Goal: Task Accomplishment & Management: Use online tool/utility

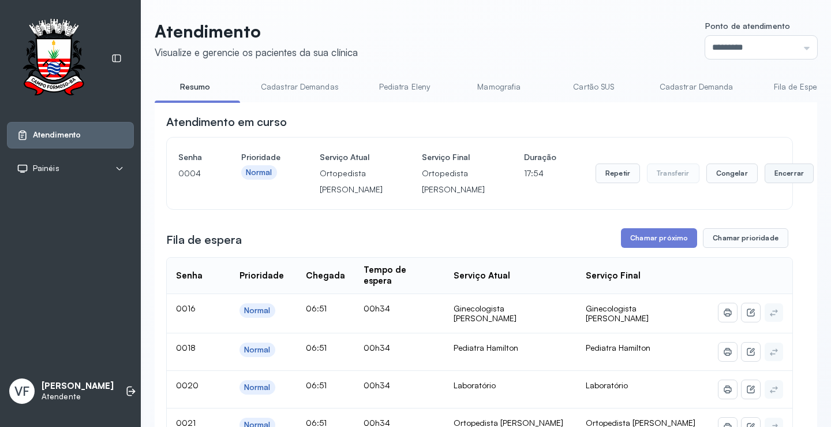
click at [765, 177] on button "Encerrar" at bounding box center [789, 173] width 49 height 20
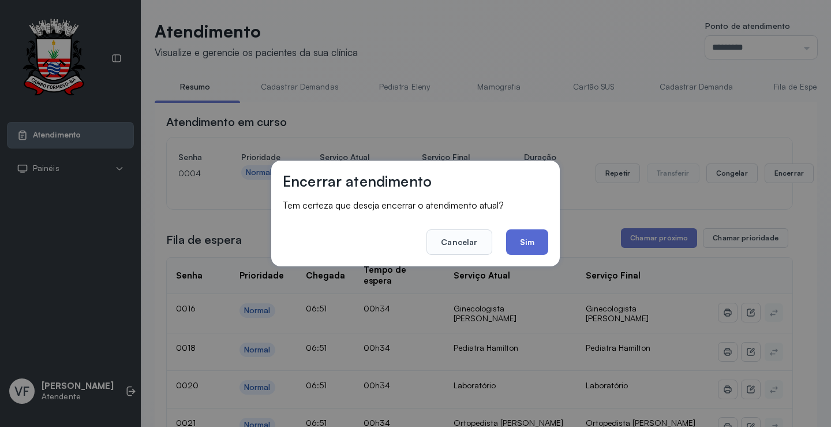
click at [531, 239] on button "Sim" at bounding box center [527, 241] width 42 height 25
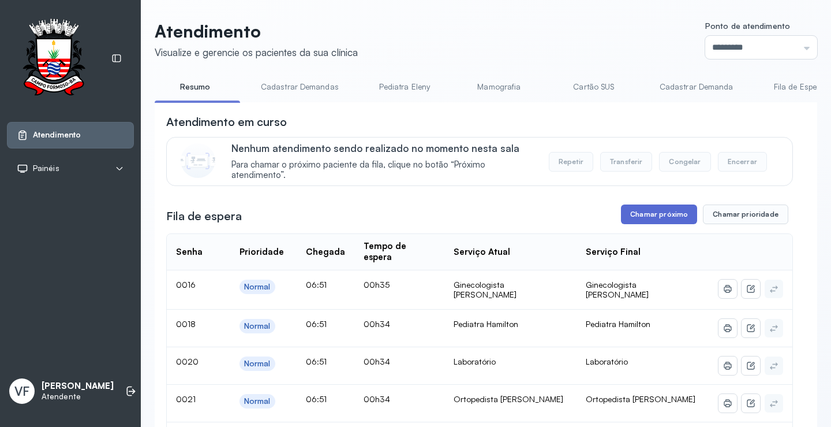
click at [643, 216] on button "Chamar próximo" at bounding box center [659, 214] width 76 height 20
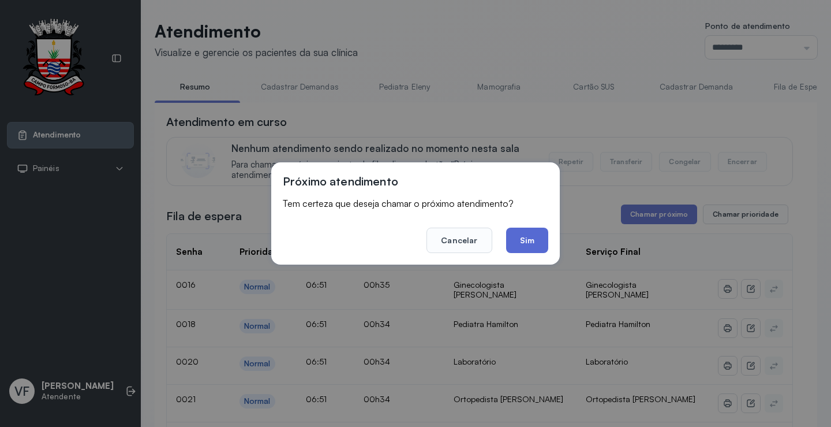
click at [536, 241] on button "Sim" at bounding box center [527, 239] width 42 height 25
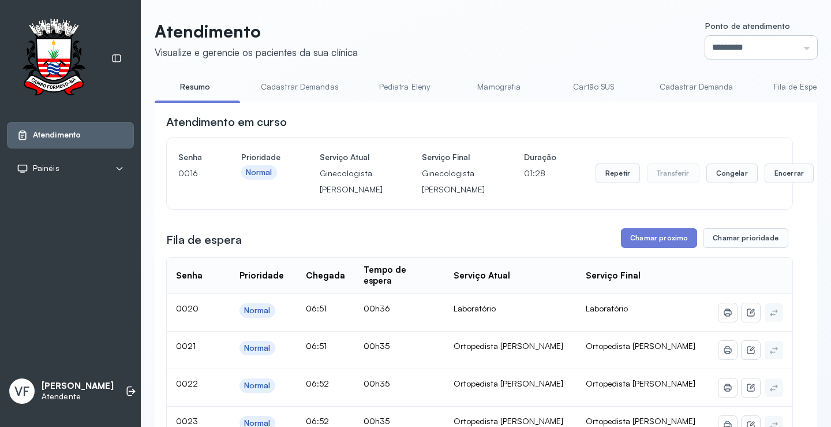
click at [739, 47] on input "*********" at bounding box center [762, 47] width 112 height 23
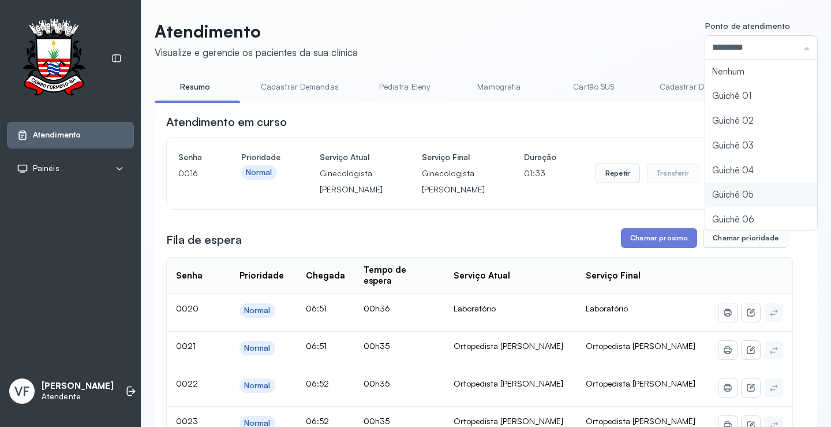
type input "*********"
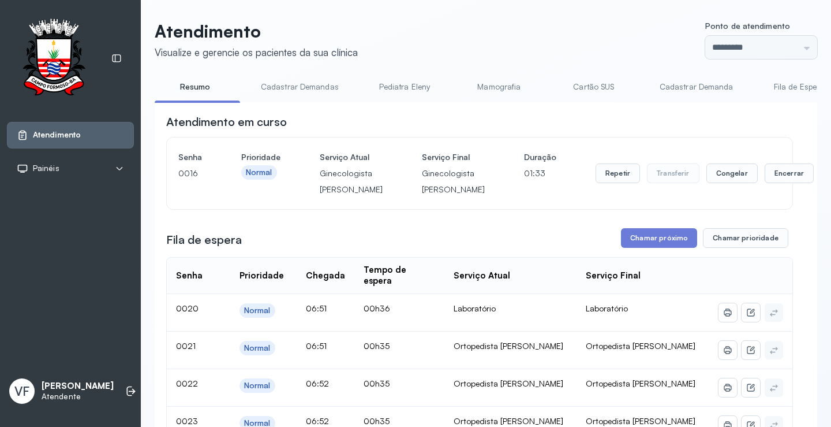
click at [765, 183] on button "Encerrar" at bounding box center [789, 173] width 49 height 20
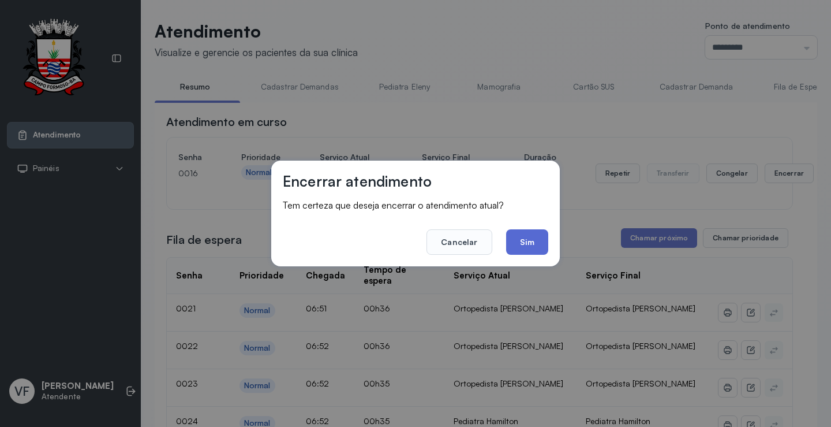
click at [528, 238] on button "Sim" at bounding box center [527, 241] width 42 height 25
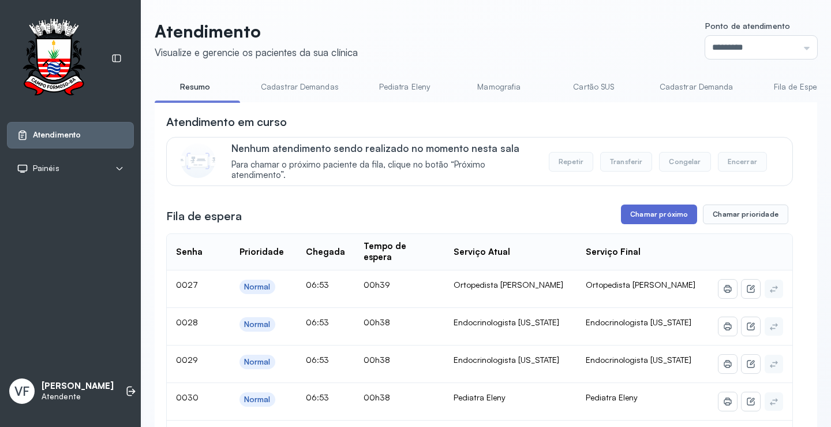
click at [655, 213] on button "Chamar próximo" at bounding box center [659, 214] width 76 height 20
click at [652, 212] on button "Chamar próximo" at bounding box center [659, 214] width 76 height 20
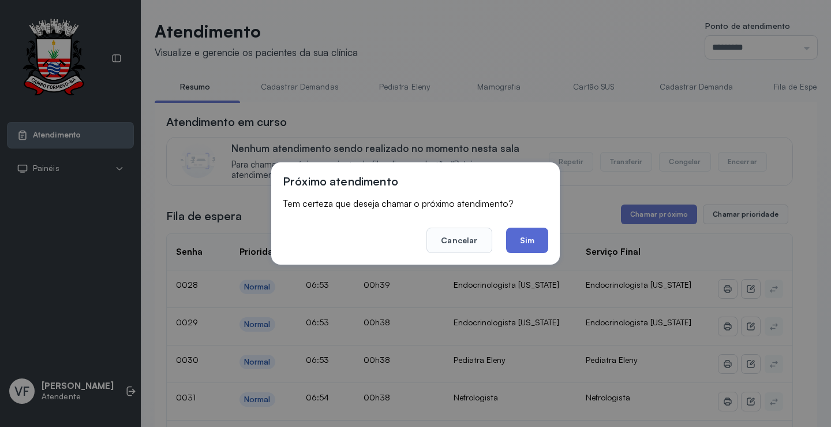
click at [535, 238] on button "Sim" at bounding box center [527, 239] width 42 height 25
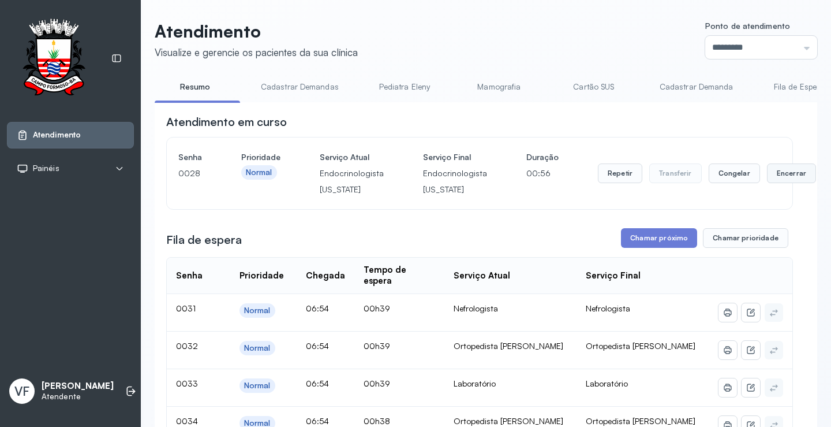
click at [767, 176] on button "Encerrar" at bounding box center [791, 173] width 49 height 20
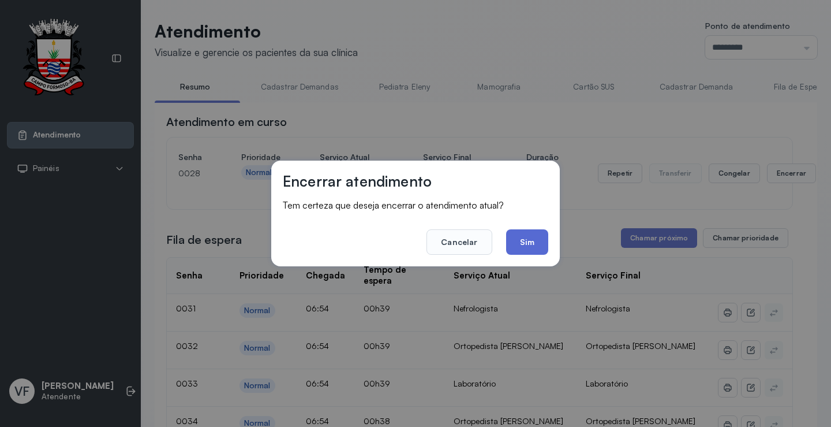
click at [526, 236] on button "Sim" at bounding box center [527, 241] width 42 height 25
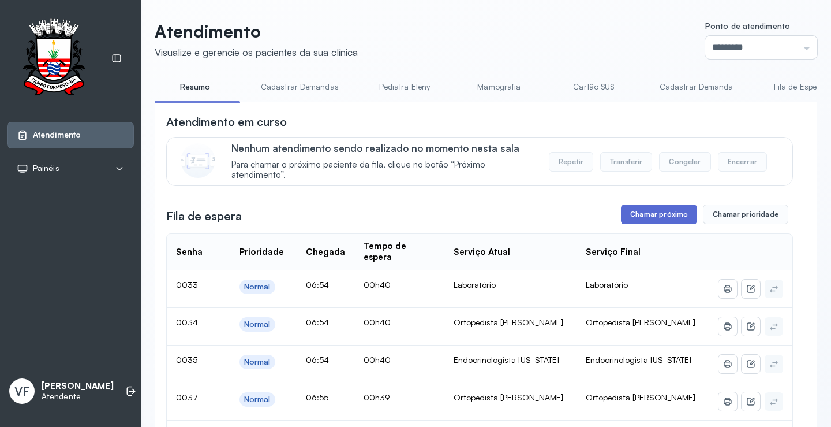
click at [654, 212] on button "Chamar próximo" at bounding box center [659, 214] width 76 height 20
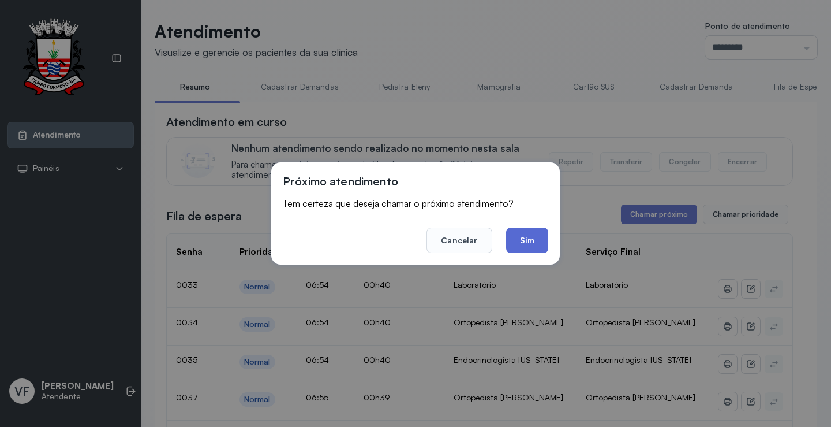
click at [537, 236] on button "Sim" at bounding box center [527, 239] width 42 height 25
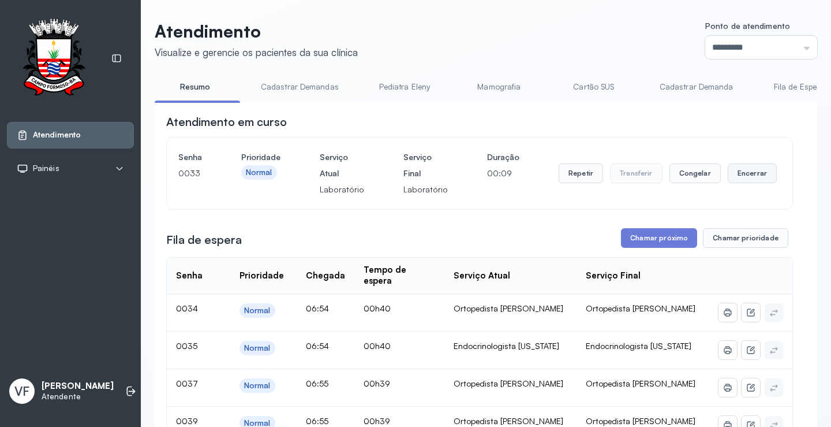
click at [742, 172] on button "Encerrar" at bounding box center [752, 173] width 49 height 20
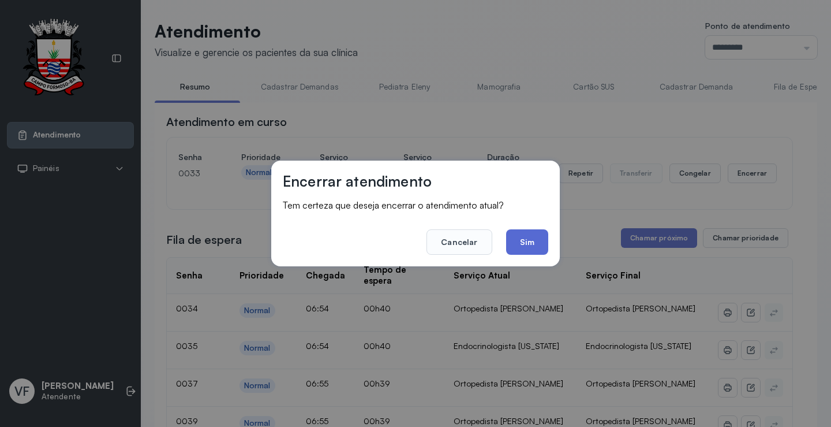
click at [523, 239] on button "Sim" at bounding box center [527, 241] width 42 height 25
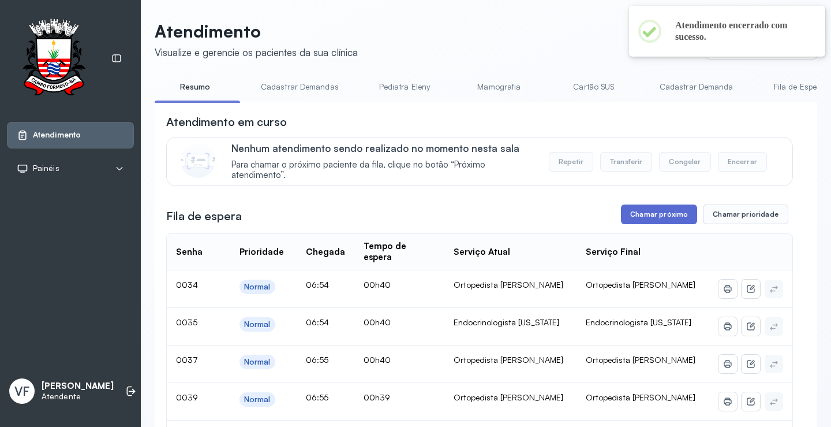
click at [670, 212] on button "Chamar próximo" at bounding box center [659, 214] width 76 height 20
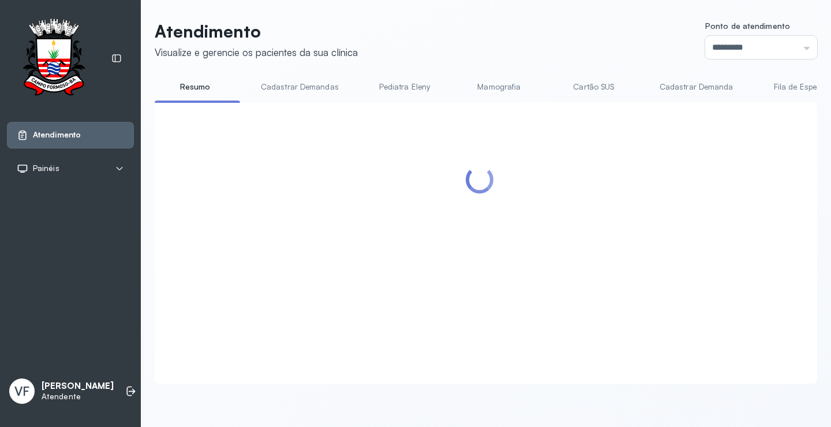
click at [531, 233] on div at bounding box center [479, 229] width 627 height 230
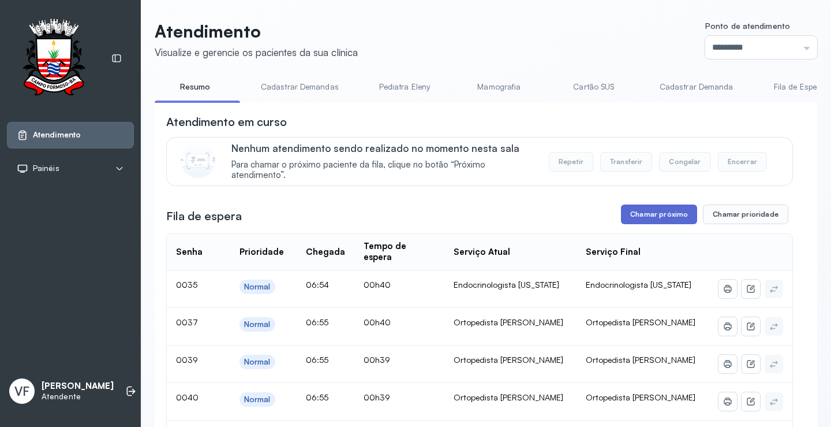
click at [644, 215] on button "Chamar próximo" at bounding box center [659, 214] width 76 height 20
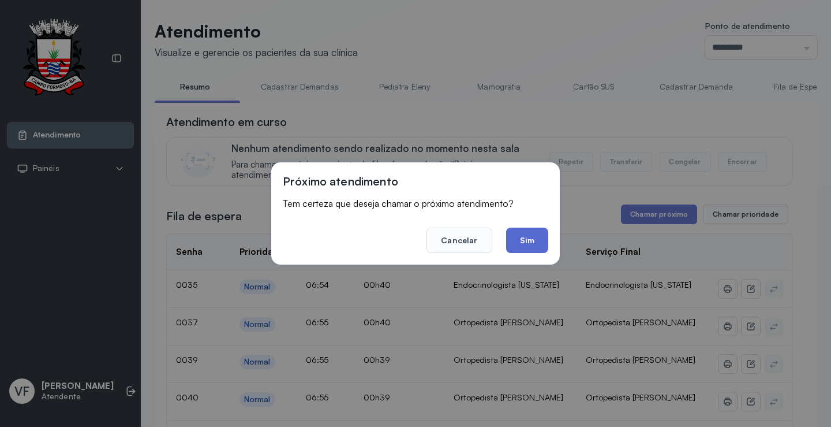
click at [527, 234] on button "Sim" at bounding box center [527, 239] width 42 height 25
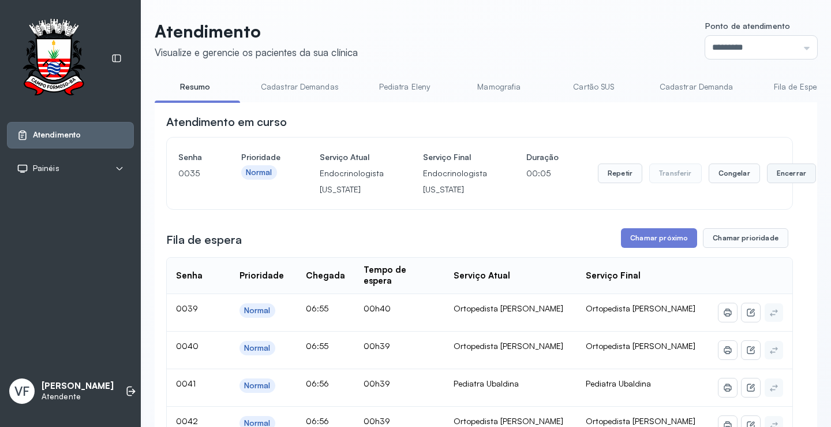
click at [774, 173] on button "Encerrar" at bounding box center [791, 173] width 49 height 20
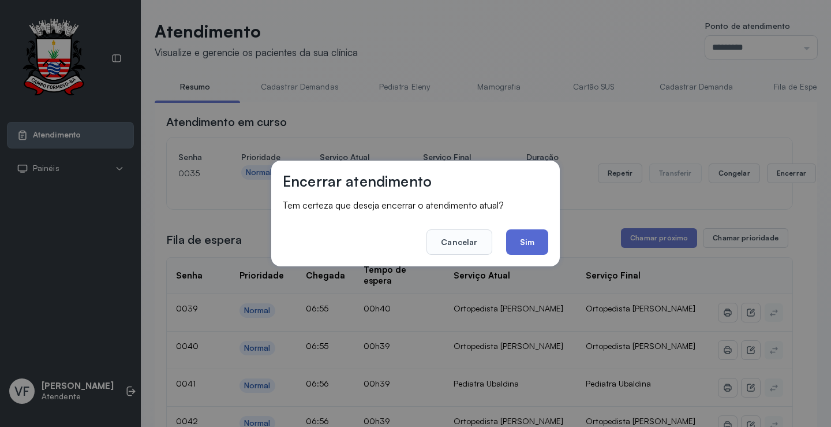
click at [526, 236] on button "Sim" at bounding box center [527, 241] width 42 height 25
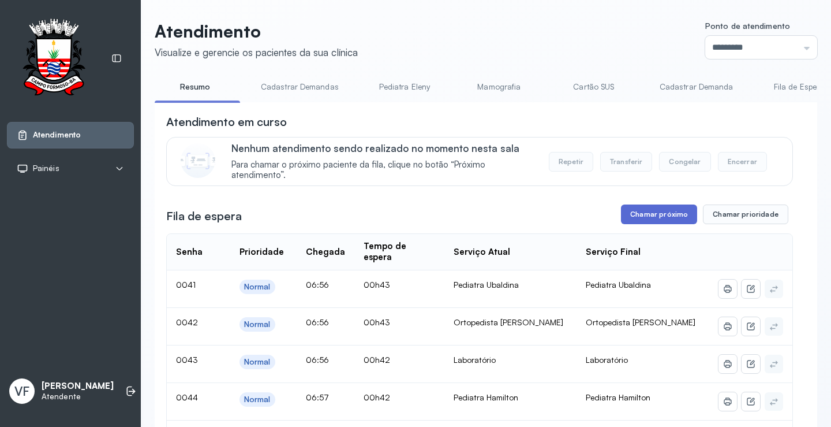
click at [661, 211] on button "Chamar próximo" at bounding box center [659, 214] width 76 height 20
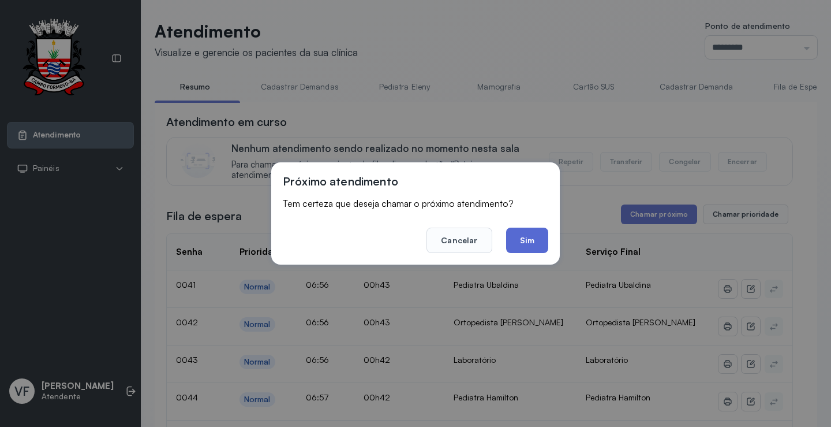
click at [529, 236] on button "Sim" at bounding box center [527, 239] width 42 height 25
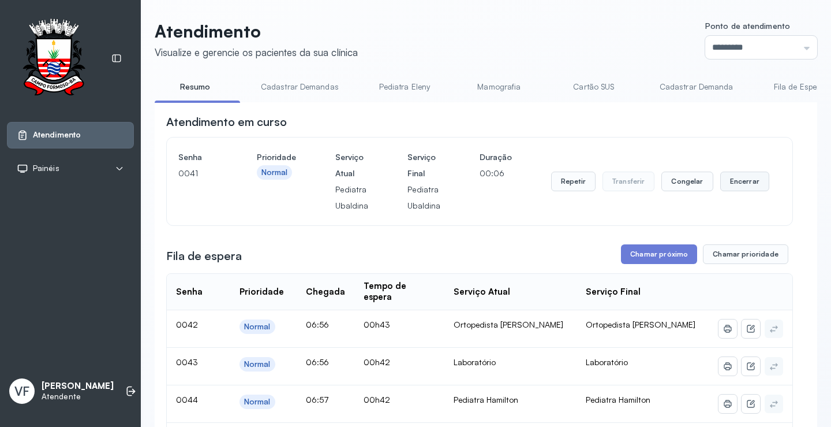
click at [751, 182] on button "Encerrar" at bounding box center [745, 181] width 49 height 20
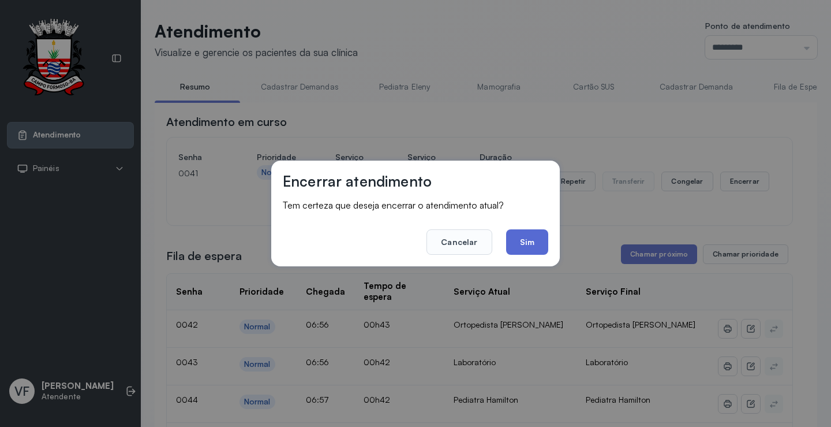
click at [524, 240] on button "Sim" at bounding box center [527, 241] width 42 height 25
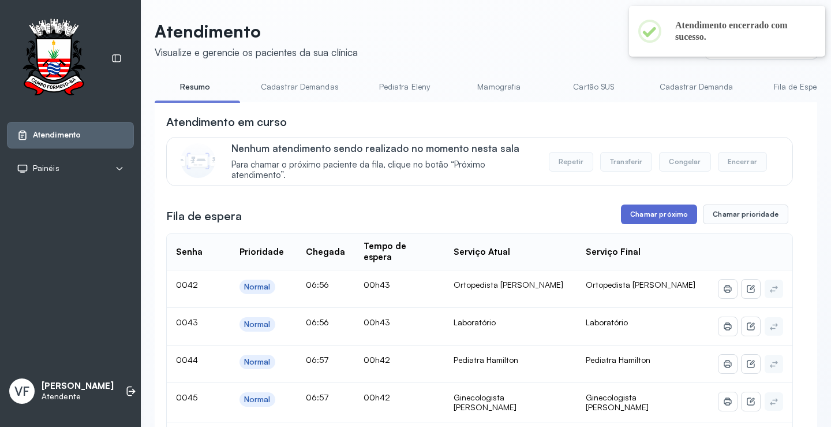
click at [647, 212] on button "Chamar próximo" at bounding box center [659, 214] width 76 height 20
click at [650, 218] on button "Chamar próximo" at bounding box center [659, 214] width 76 height 20
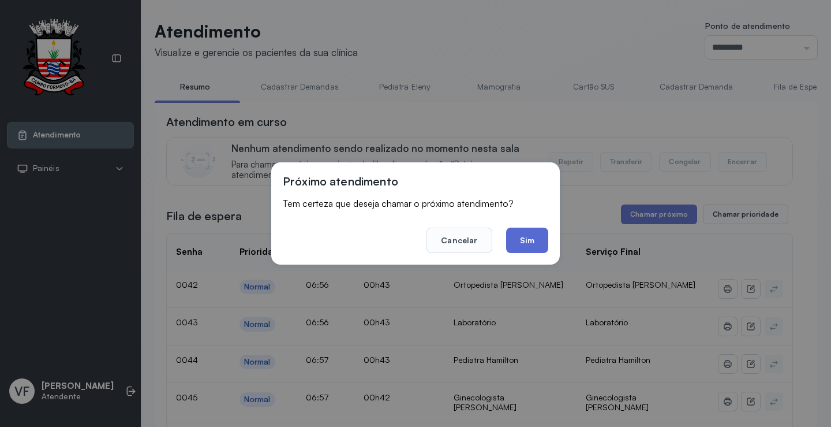
click at [528, 234] on button "Sim" at bounding box center [527, 239] width 42 height 25
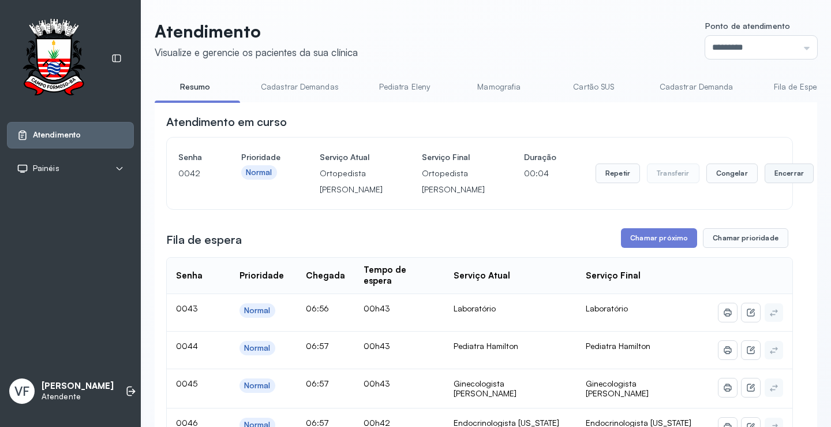
click at [765, 178] on button "Encerrar" at bounding box center [789, 173] width 49 height 20
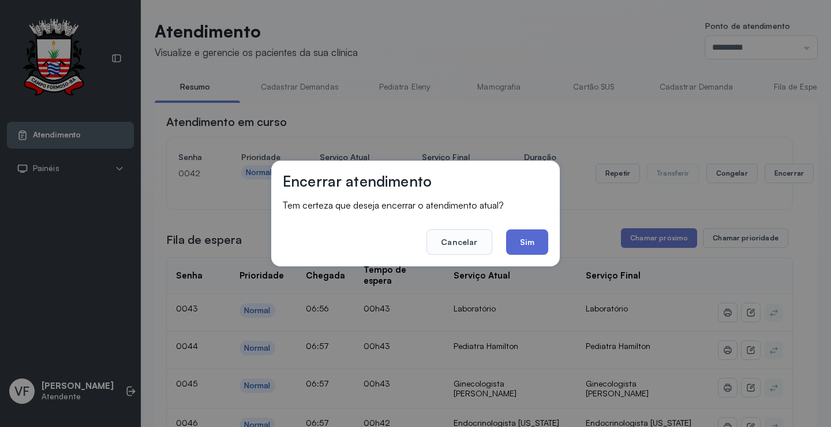
click at [512, 237] on button "Sim" at bounding box center [527, 241] width 42 height 25
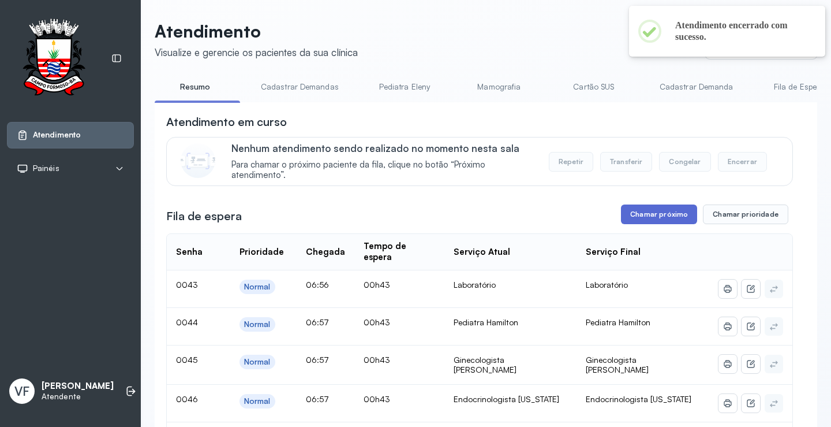
click at [647, 208] on button "Chamar próximo" at bounding box center [659, 214] width 76 height 20
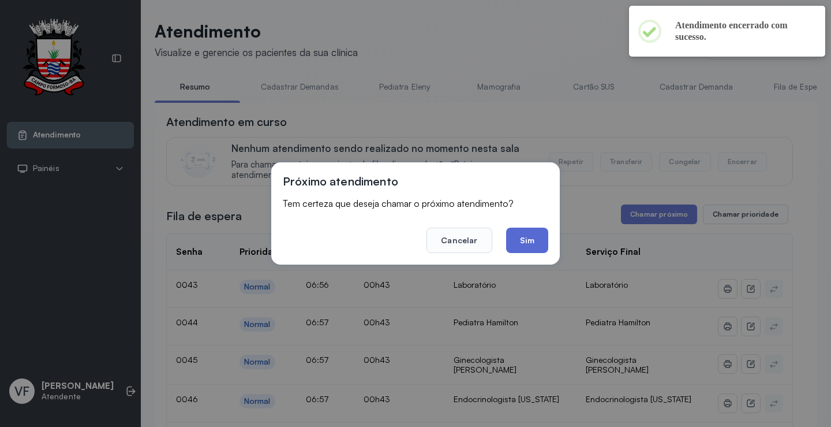
click at [529, 238] on button "Sim" at bounding box center [527, 239] width 42 height 25
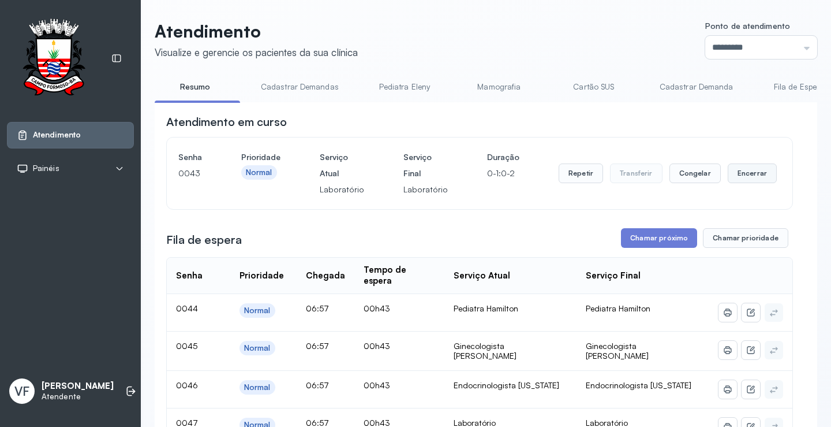
click at [740, 176] on button "Encerrar" at bounding box center [752, 173] width 49 height 20
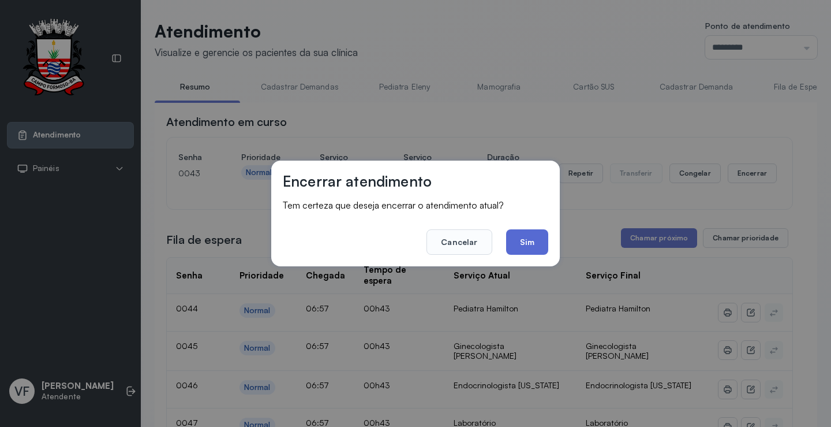
click at [539, 238] on button "Sim" at bounding box center [527, 241] width 42 height 25
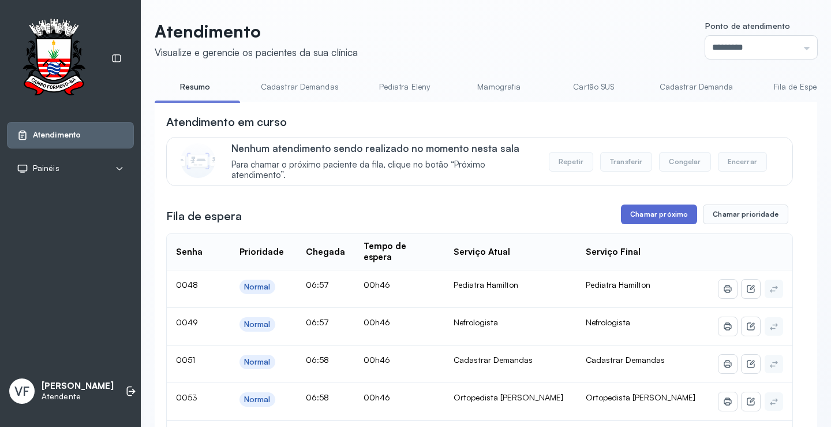
click at [644, 212] on button "Chamar próximo" at bounding box center [659, 214] width 76 height 20
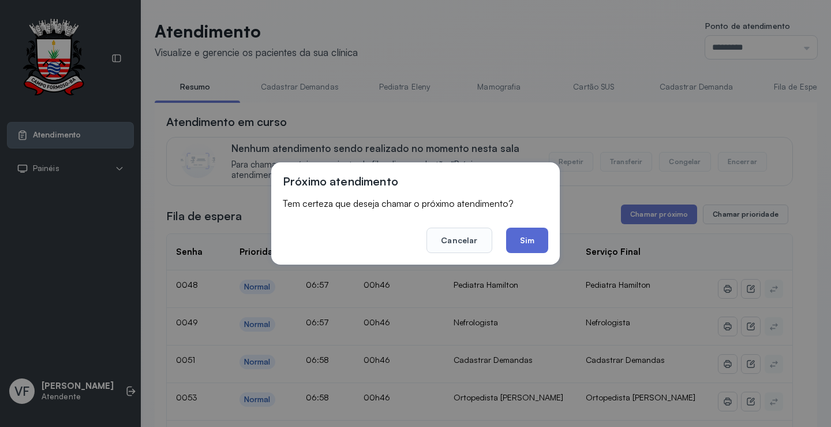
click at [529, 239] on button "Sim" at bounding box center [527, 239] width 42 height 25
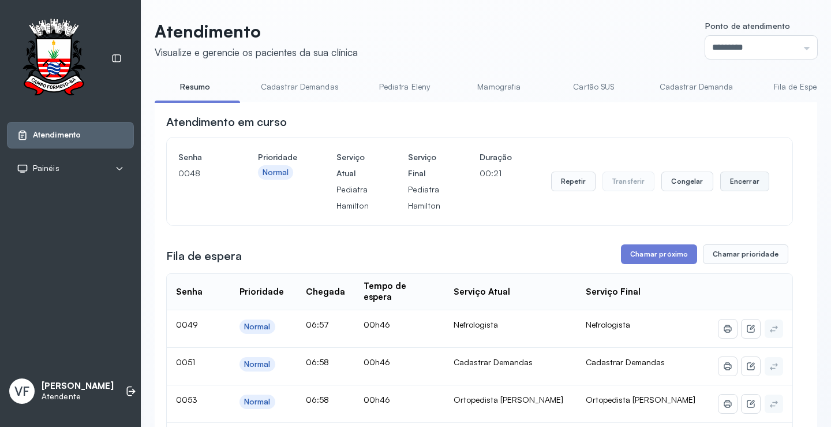
click at [733, 179] on button "Encerrar" at bounding box center [745, 181] width 49 height 20
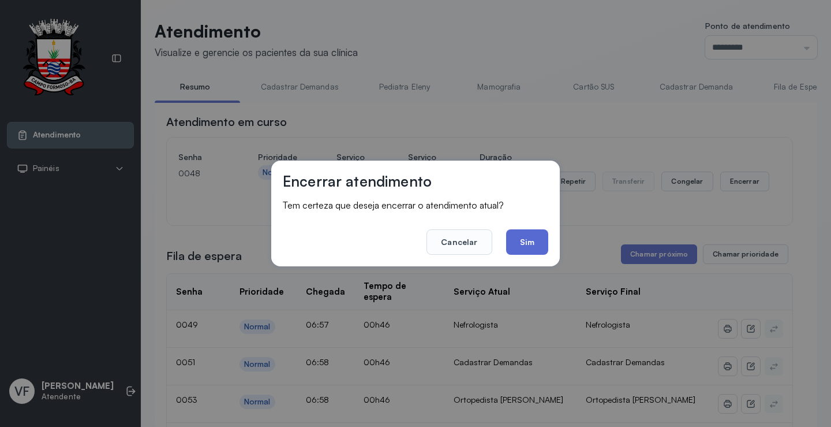
click at [535, 241] on button "Sim" at bounding box center [527, 241] width 42 height 25
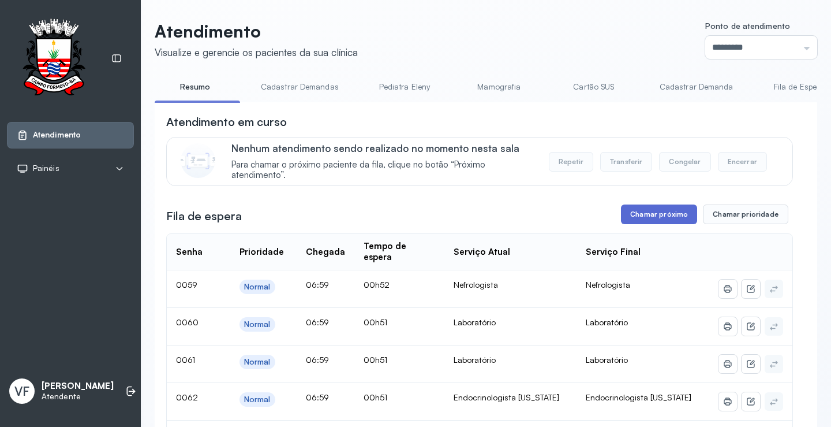
click at [669, 215] on button "Chamar próximo" at bounding box center [659, 214] width 76 height 20
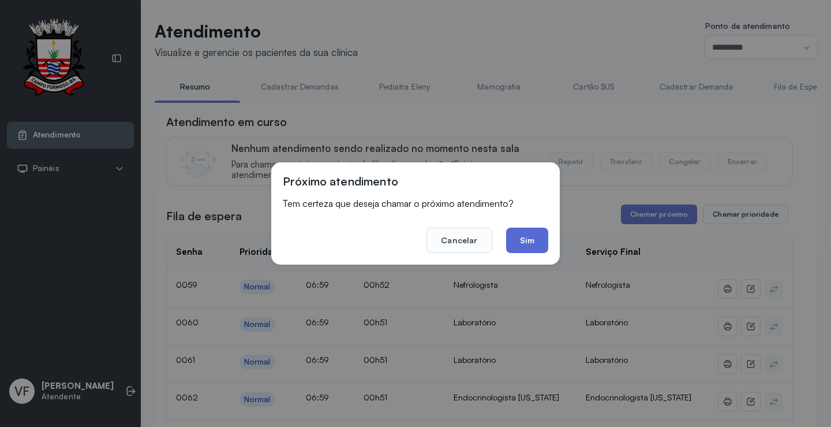
click at [520, 238] on button "Sim" at bounding box center [527, 239] width 42 height 25
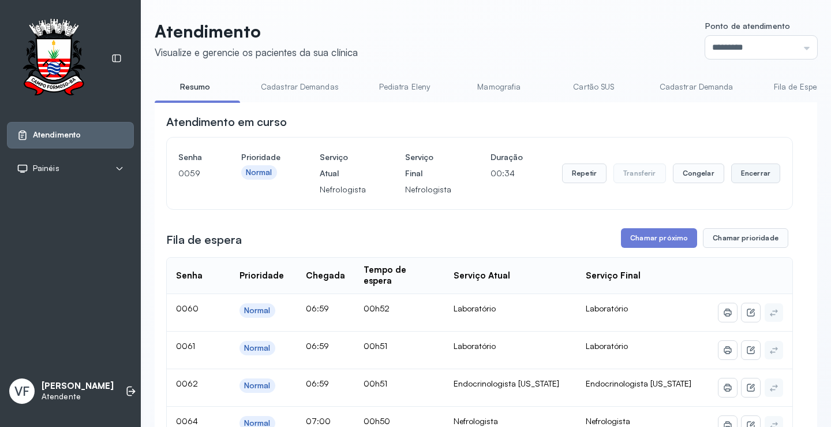
click at [733, 171] on button "Encerrar" at bounding box center [756, 173] width 49 height 20
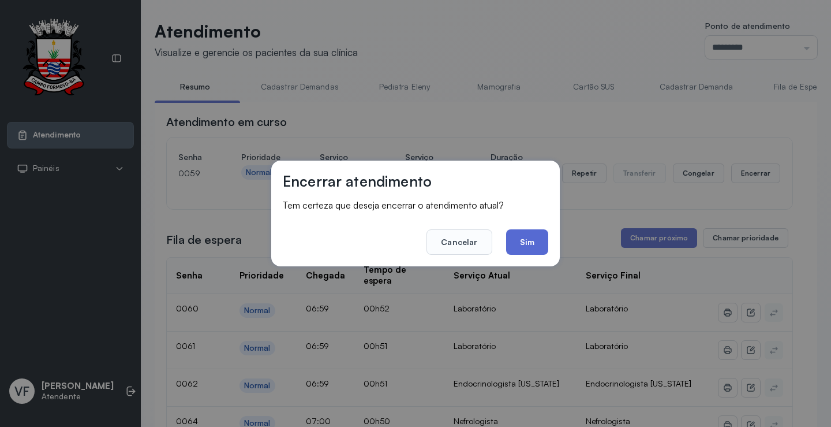
click at [533, 234] on button "Sim" at bounding box center [527, 241] width 42 height 25
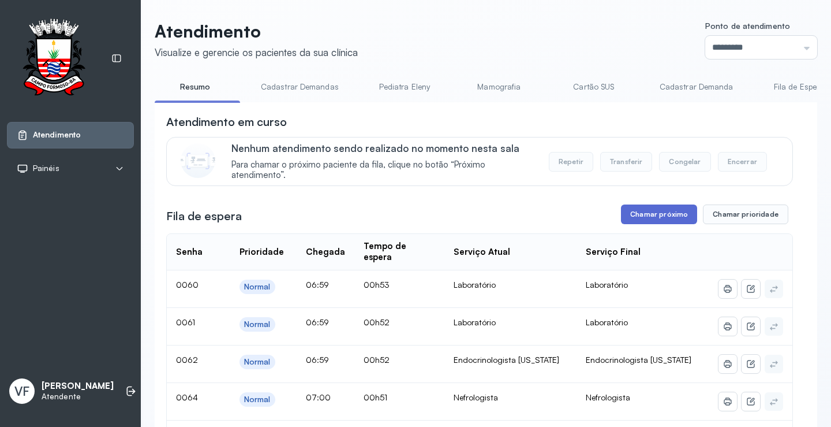
click at [647, 211] on button "Chamar próximo" at bounding box center [659, 214] width 76 height 20
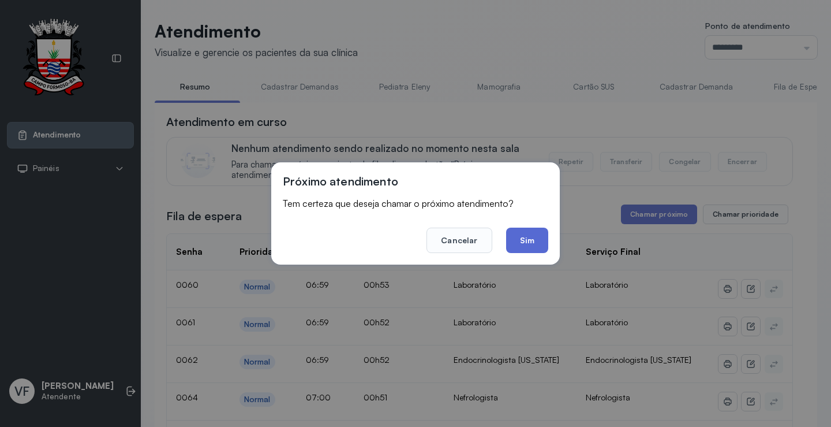
click at [527, 238] on button "Sim" at bounding box center [527, 239] width 42 height 25
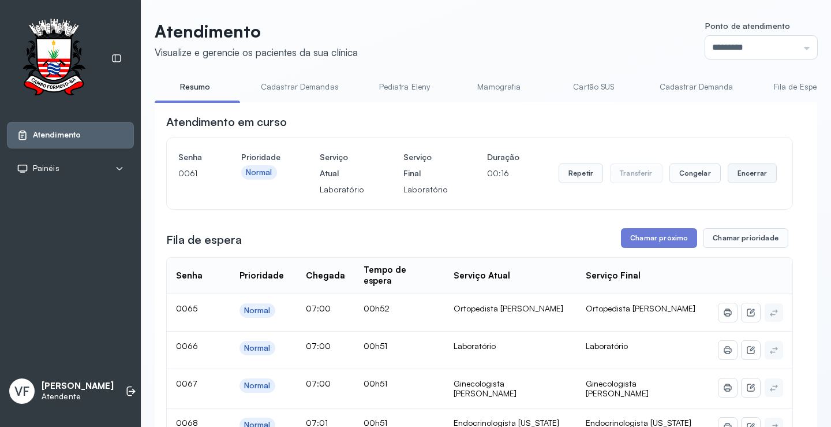
click at [747, 170] on button "Encerrar" at bounding box center [752, 173] width 49 height 20
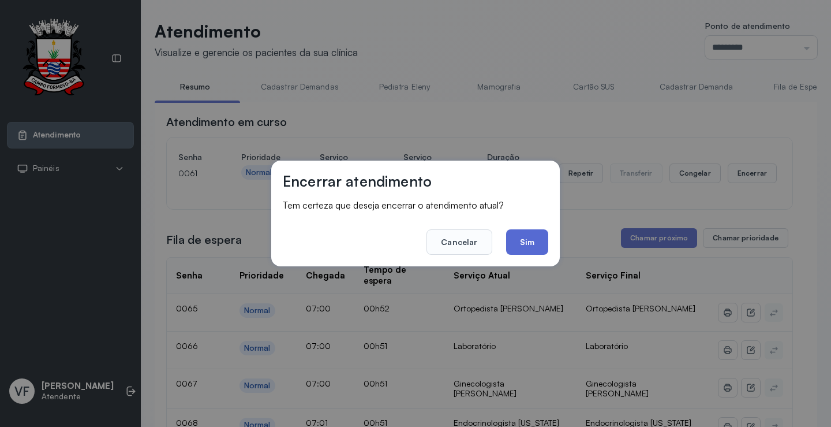
click at [513, 240] on button "Sim" at bounding box center [527, 241] width 42 height 25
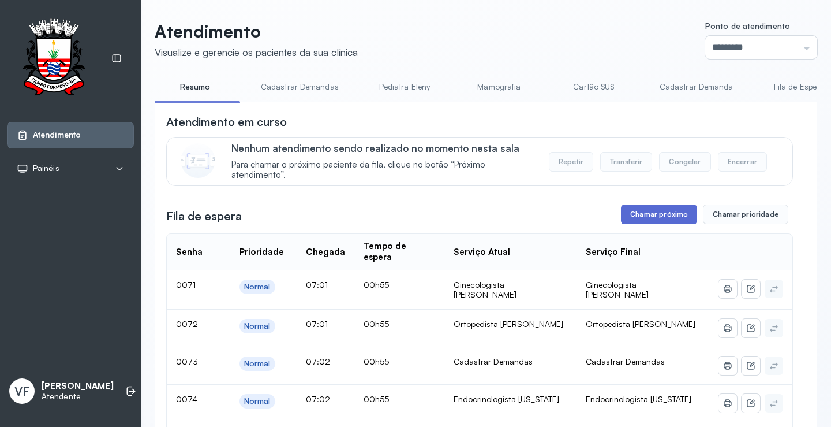
click at [655, 209] on button "Chamar próximo" at bounding box center [659, 214] width 76 height 20
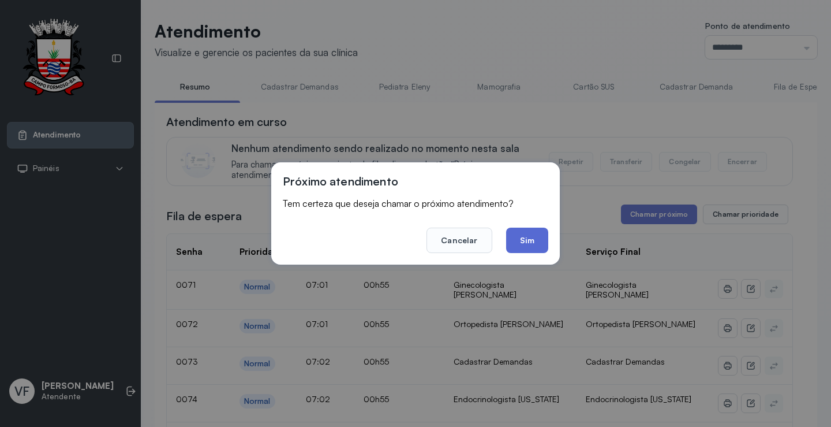
click at [535, 238] on button "Sim" at bounding box center [527, 239] width 42 height 25
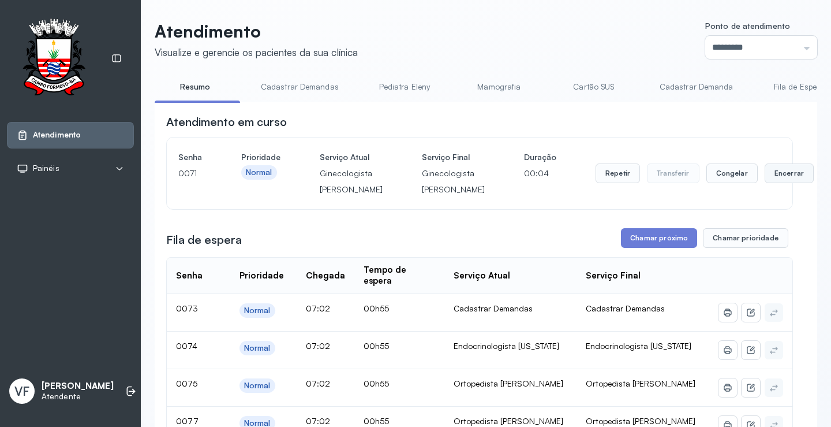
click at [765, 179] on button "Encerrar" at bounding box center [789, 173] width 49 height 20
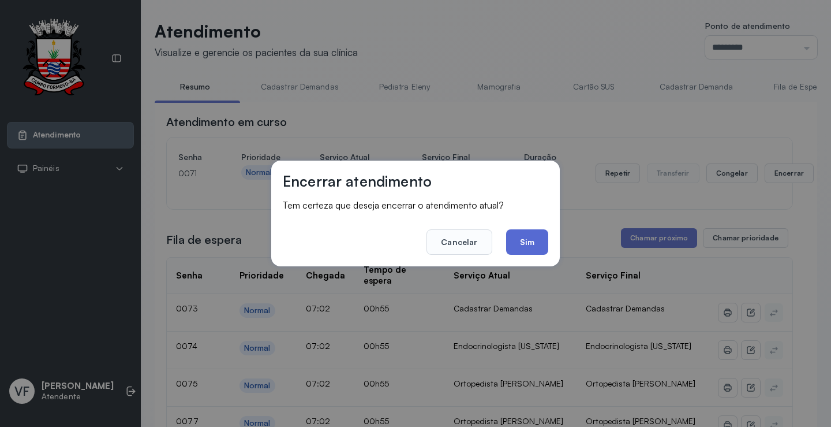
click at [531, 237] on button "Sim" at bounding box center [527, 241] width 42 height 25
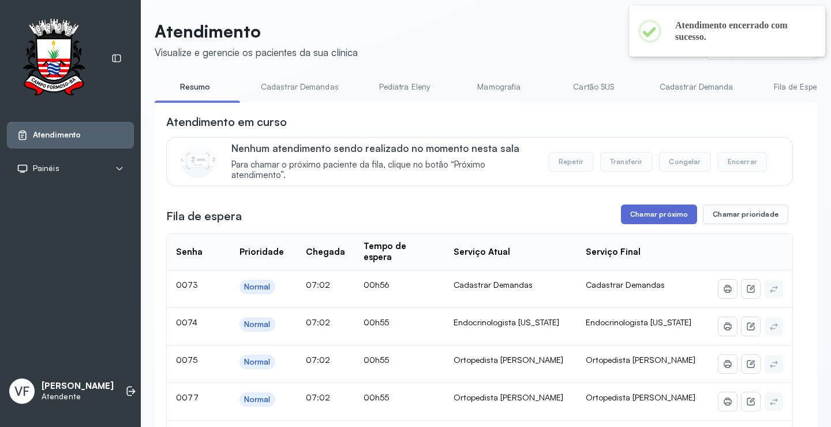
click at [646, 211] on button "Chamar próximo" at bounding box center [659, 214] width 76 height 20
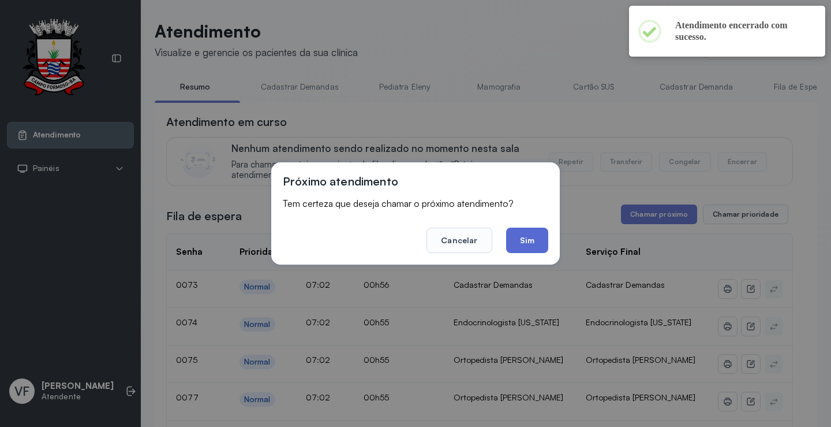
click at [530, 233] on button "Sim" at bounding box center [527, 239] width 42 height 25
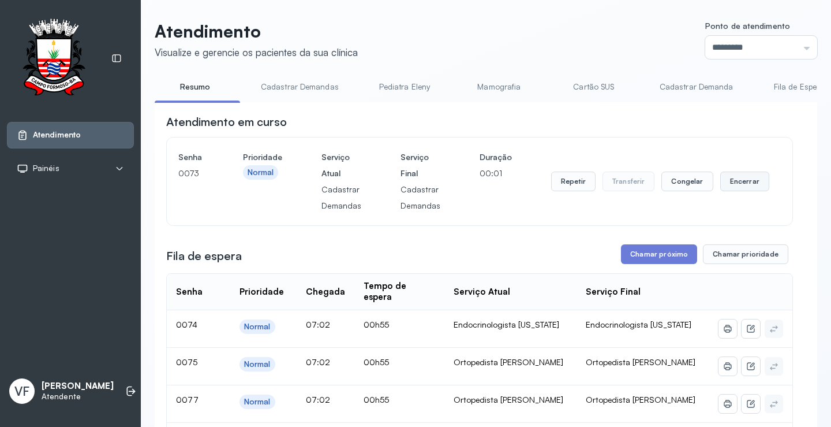
click at [736, 180] on button "Encerrar" at bounding box center [745, 181] width 49 height 20
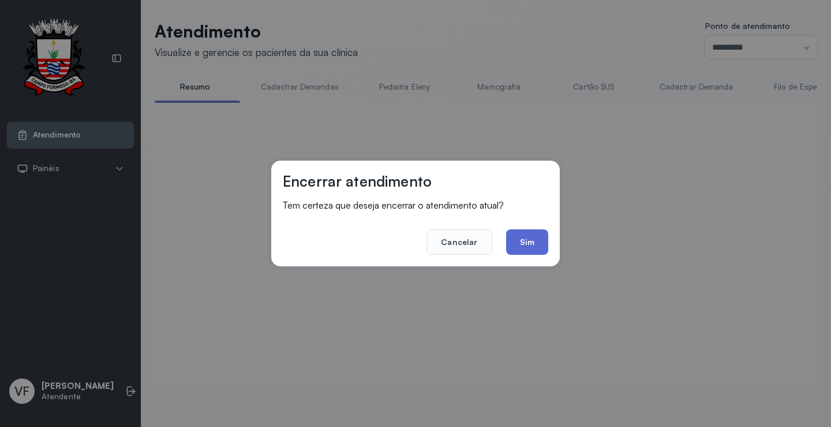
click at [536, 236] on button "Sim" at bounding box center [527, 241] width 42 height 25
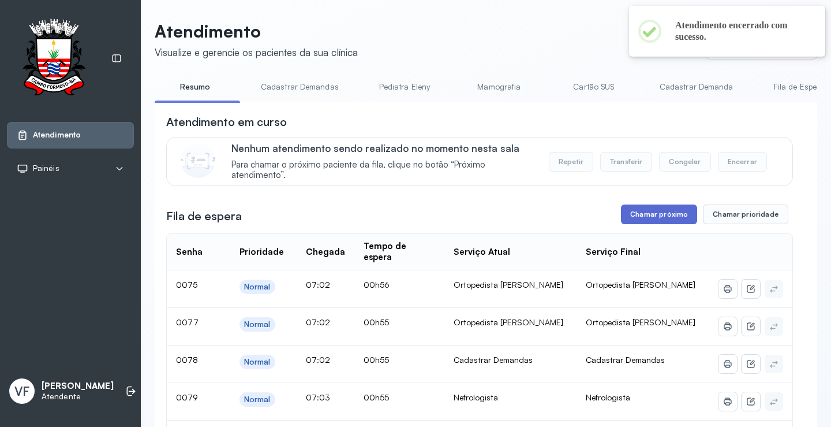
click at [659, 216] on button "Chamar próximo" at bounding box center [659, 214] width 76 height 20
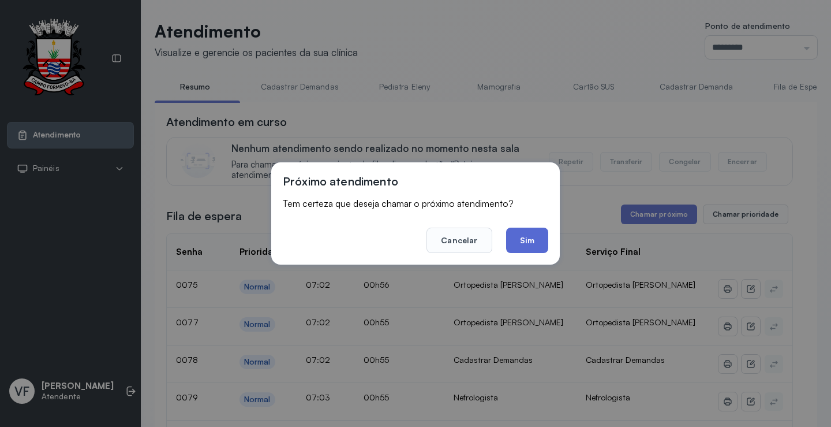
click at [523, 229] on button "Sim" at bounding box center [527, 239] width 42 height 25
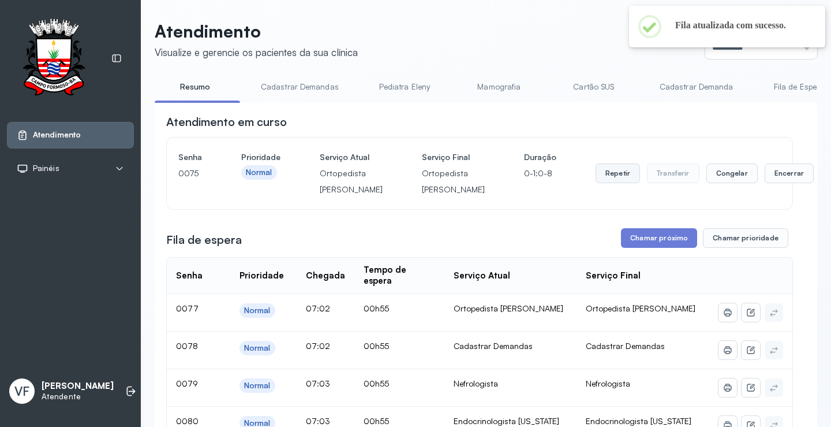
click at [596, 182] on button "Repetir" at bounding box center [618, 173] width 44 height 20
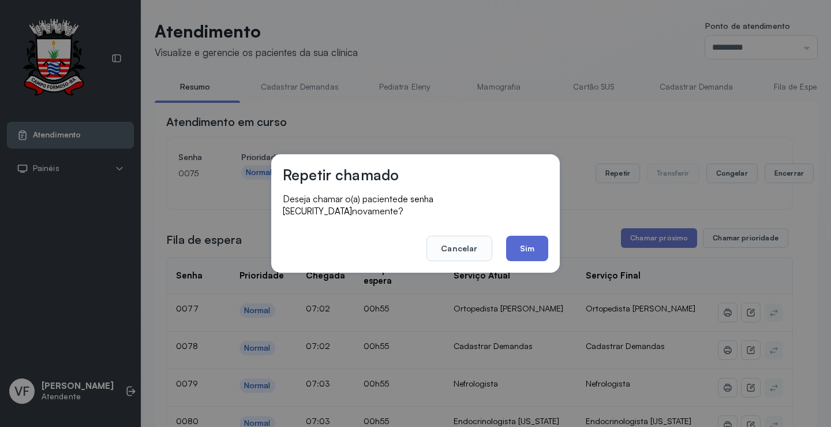
click at [524, 244] on button "Sim" at bounding box center [527, 248] width 42 height 25
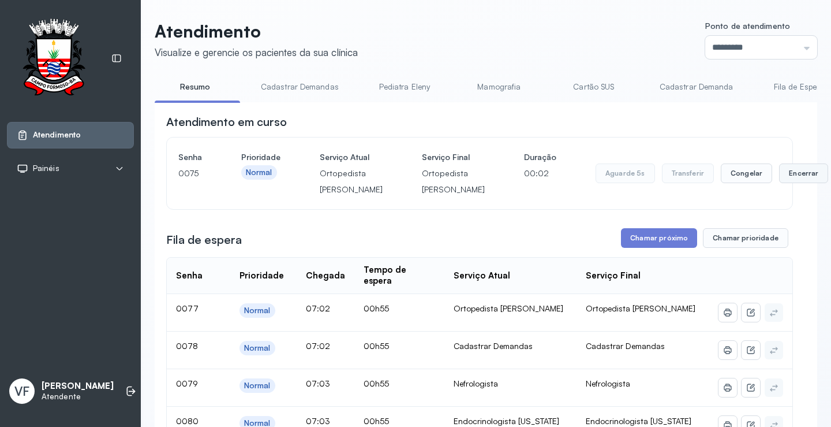
click at [779, 182] on button "Encerrar" at bounding box center [803, 173] width 49 height 20
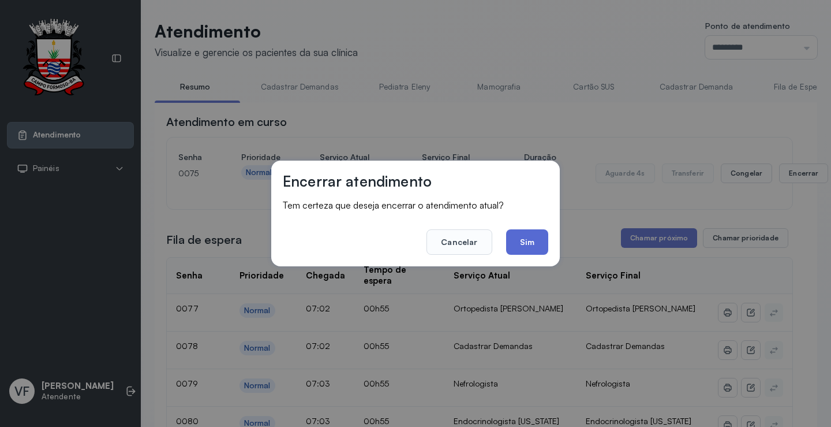
click at [521, 236] on button "Sim" at bounding box center [527, 241] width 42 height 25
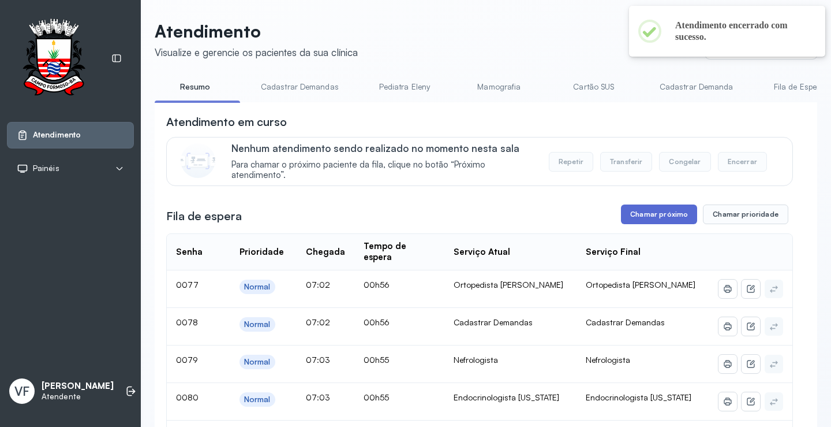
click at [643, 216] on button "Chamar próximo" at bounding box center [659, 214] width 76 height 20
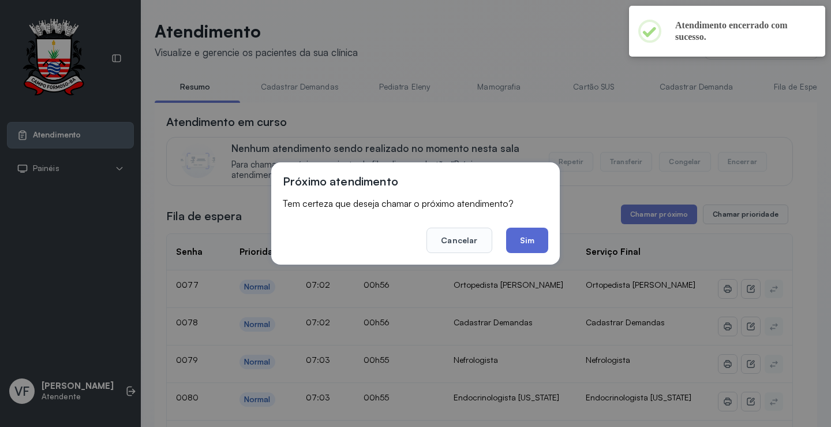
click at [534, 235] on button "Sim" at bounding box center [527, 239] width 42 height 25
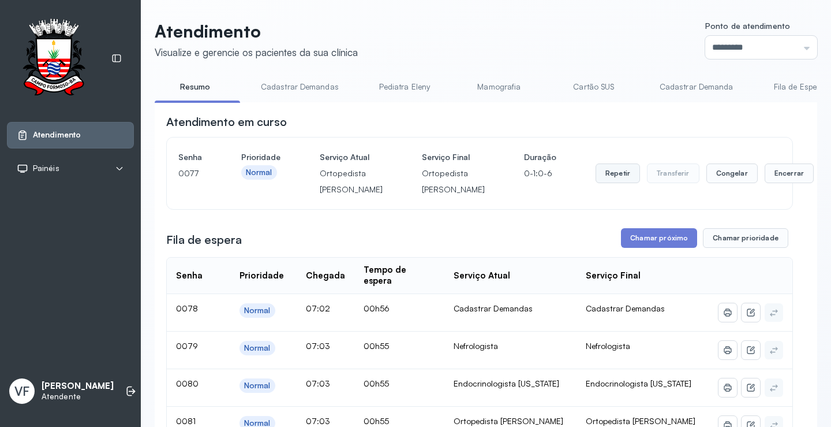
click at [596, 182] on button "Repetir" at bounding box center [618, 173] width 44 height 20
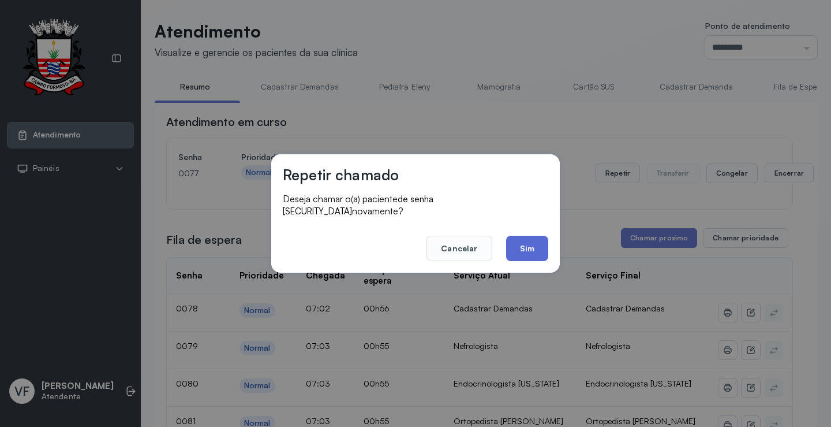
click at [523, 240] on button "Sim" at bounding box center [527, 248] width 42 height 25
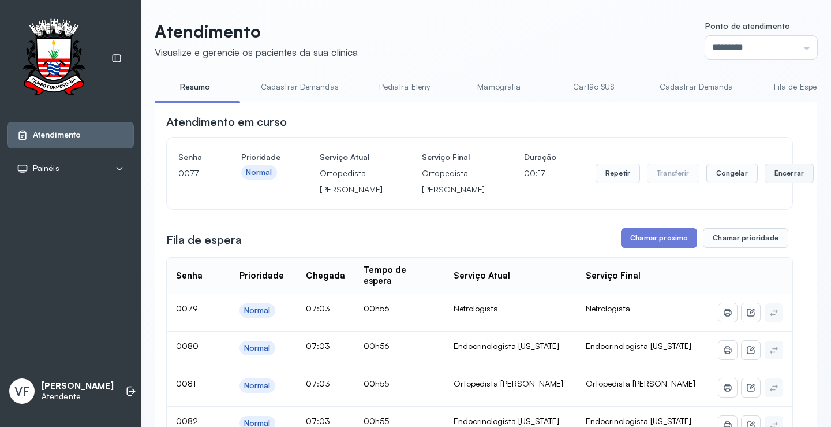
click at [765, 180] on button "Encerrar" at bounding box center [789, 173] width 49 height 20
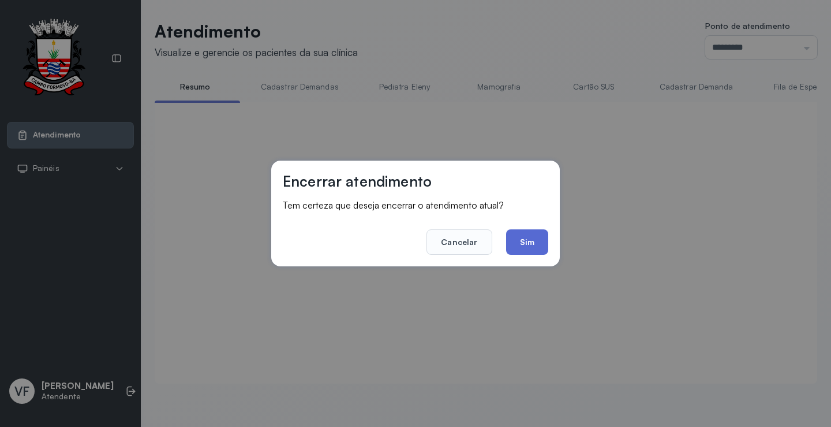
click at [535, 238] on button "Sim" at bounding box center [527, 241] width 42 height 25
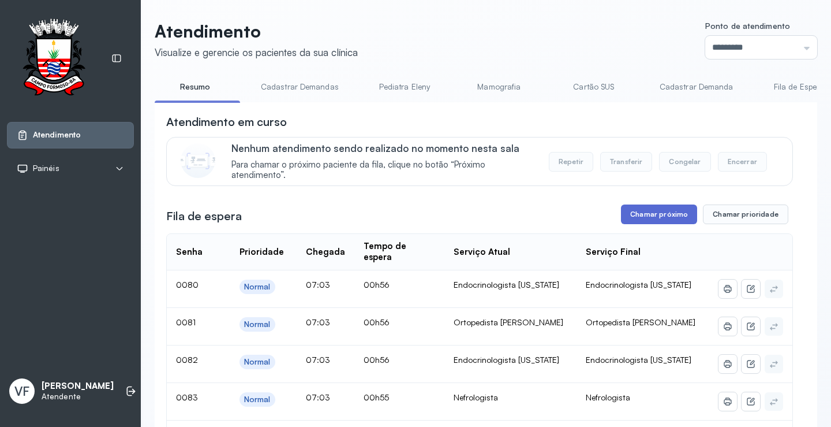
click at [652, 212] on button "Chamar próximo" at bounding box center [659, 214] width 76 height 20
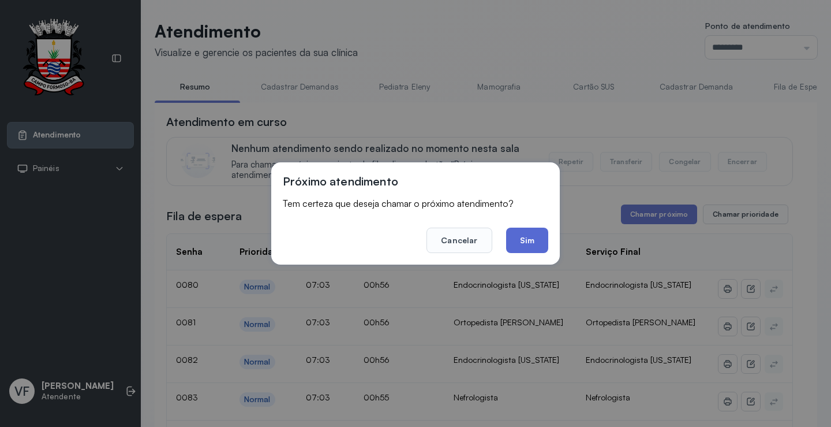
click at [536, 237] on button "Sim" at bounding box center [527, 239] width 42 height 25
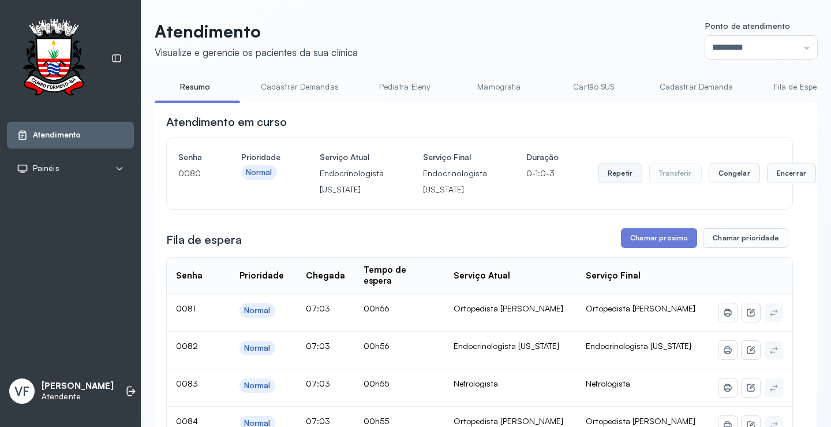
click at [606, 177] on button "Repetir" at bounding box center [620, 173] width 44 height 20
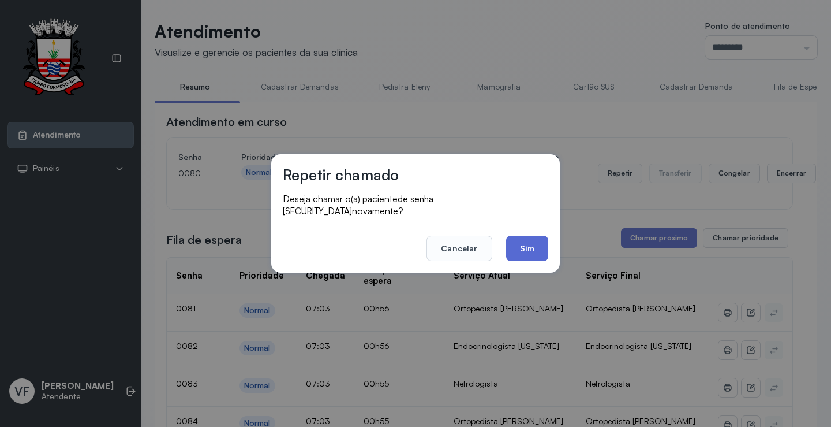
click at [532, 238] on button "Sim" at bounding box center [527, 248] width 42 height 25
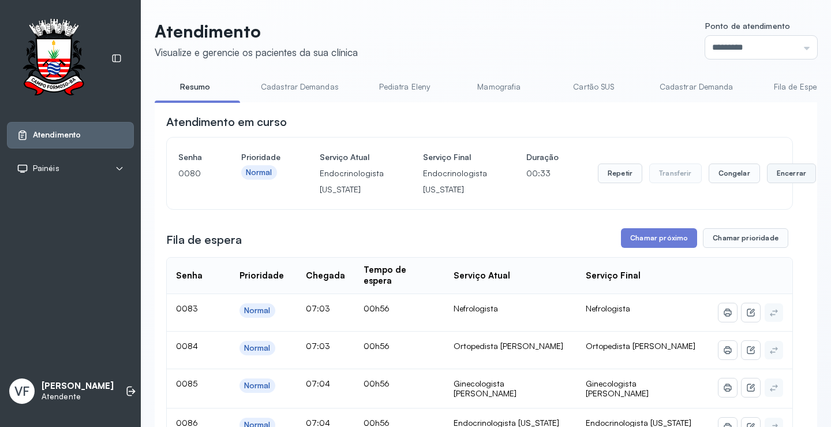
click at [770, 171] on button "Encerrar" at bounding box center [791, 173] width 49 height 20
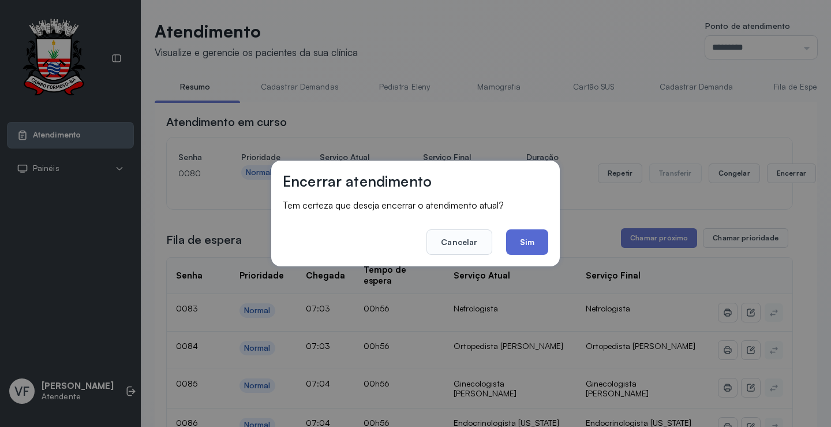
click at [527, 241] on button "Sim" at bounding box center [527, 241] width 42 height 25
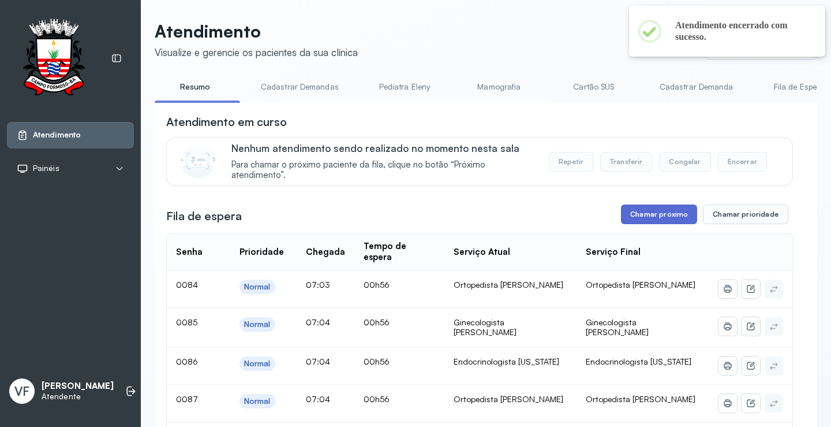
click at [665, 211] on button "Chamar próximo" at bounding box center [659, 214] width 76 height 20
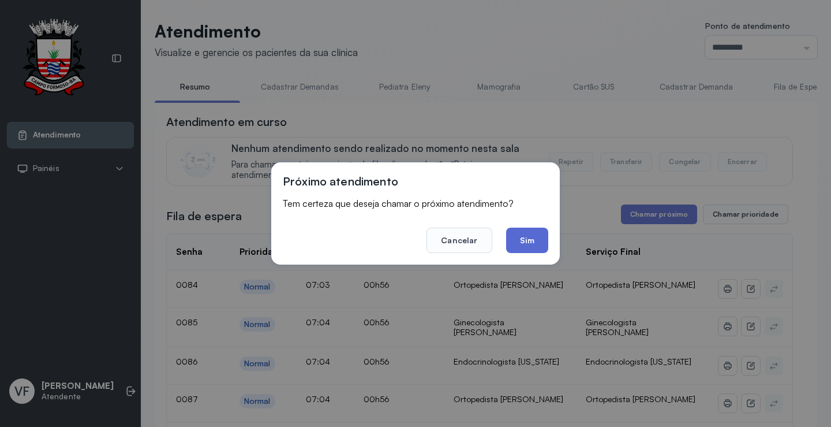
click at [533, 236] on button "Sim" at bounding box center [527, 239] width 42 height 25
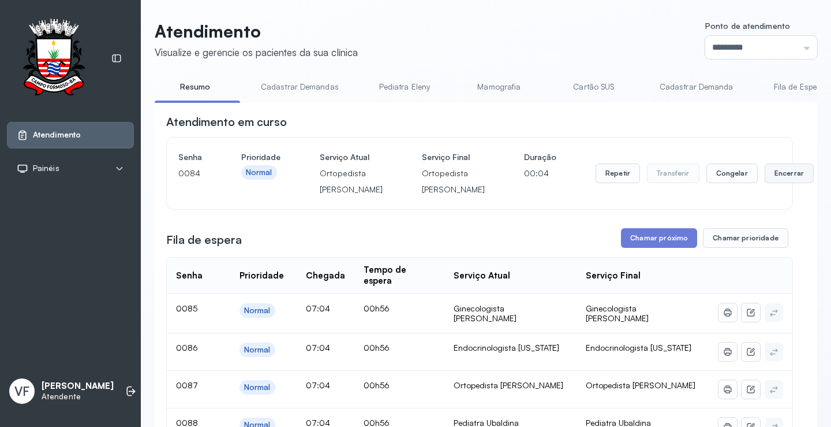
click at [765, 179] on button "Encerrar" at bounding box center [789, 173] width 49 height 20
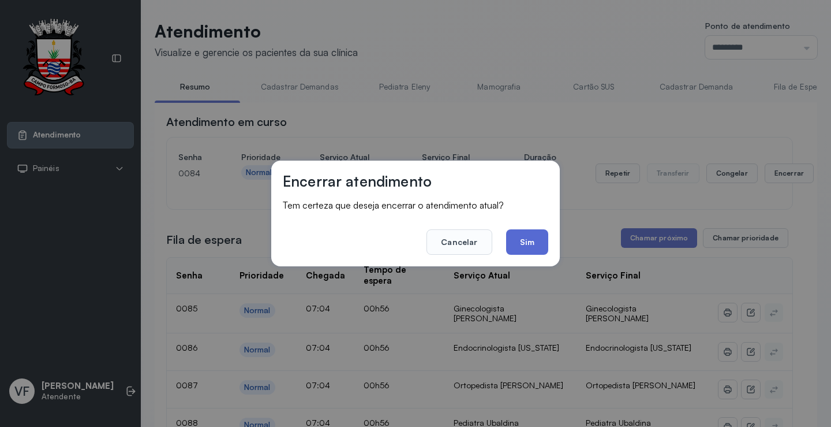
click at [528, 236] on button "Sim" at bounding box center [527, 241] width 42 height 25
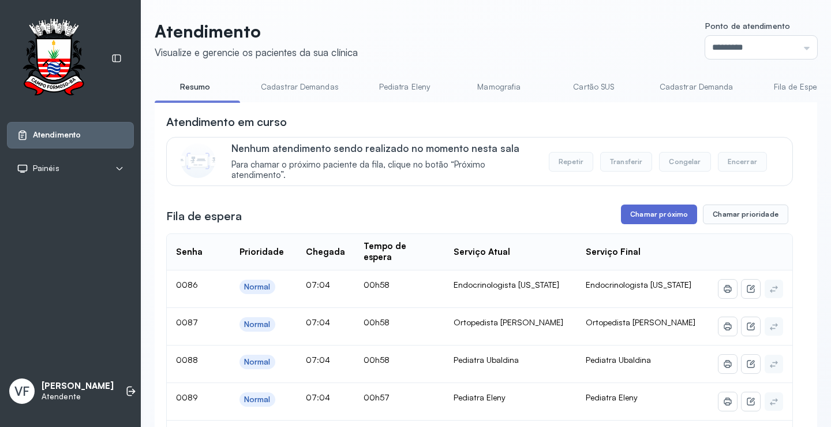
click at [656, 217] on button "Chamar próximo" at bounding box center [659, 214] width 76 height 20
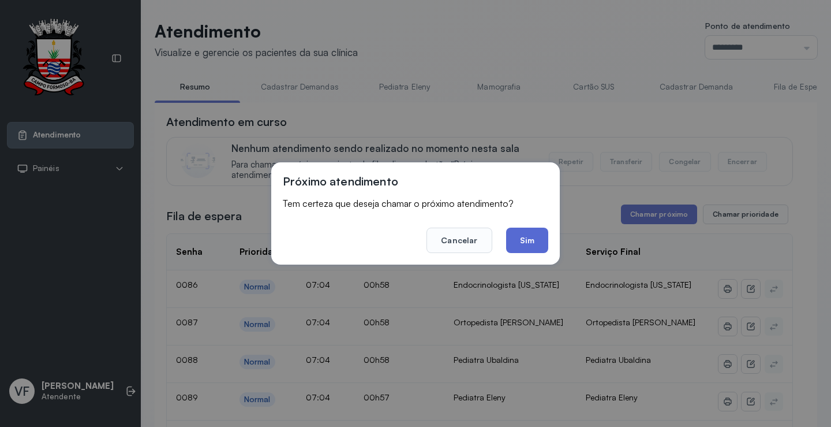
click at [533, 241] on button "Sim" at bounding box center [527, 239] width 42 height 25
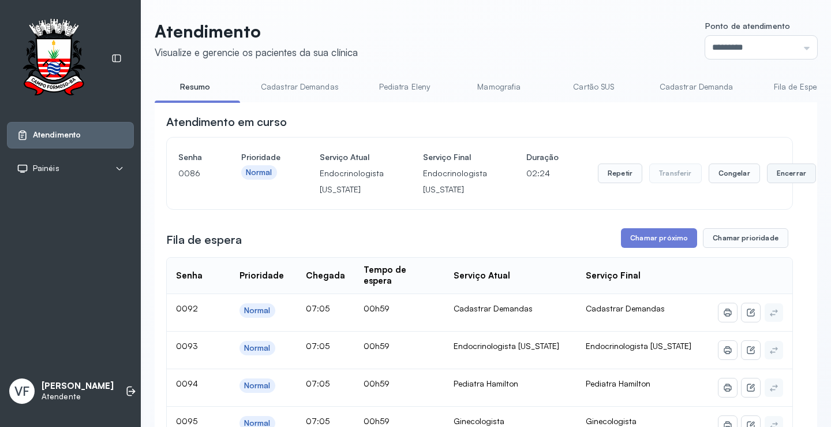
click at [772, 173] on button "Encerrar" at bounding box center [791, 173] width 49 height 20
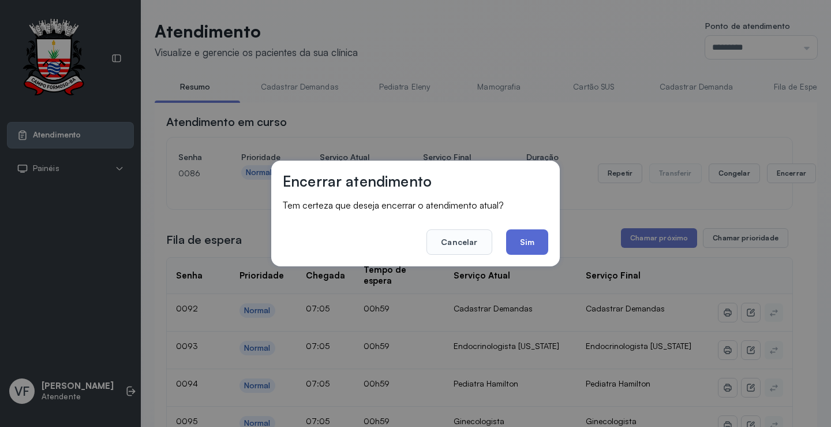
click at [517, 241] on button "Sim" at bounding box center [527, 241] width 42 height 25
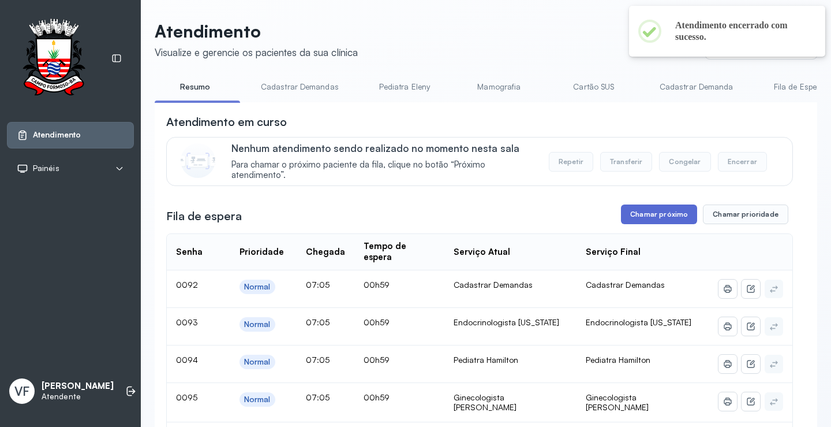
click at [655, 213] on button "Chamar próximo" at bounding box center [659, 214] width 76 height 20
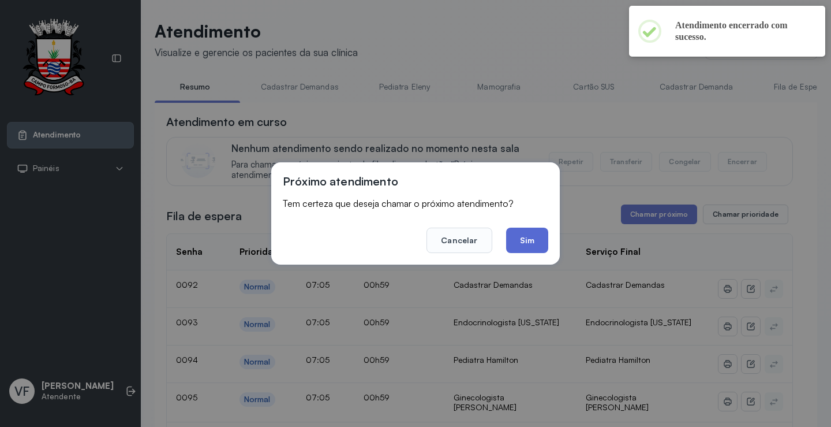
click at [533, 238] on button "Sim" at bounding box center [527, 239] width 42 height 25
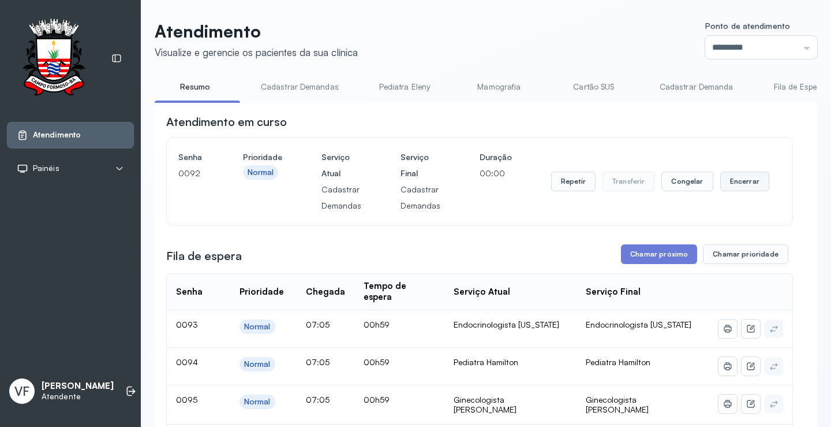
click at [738, 181] on button "Encerrar" at bounding box center [745, 181] width 49 height 20
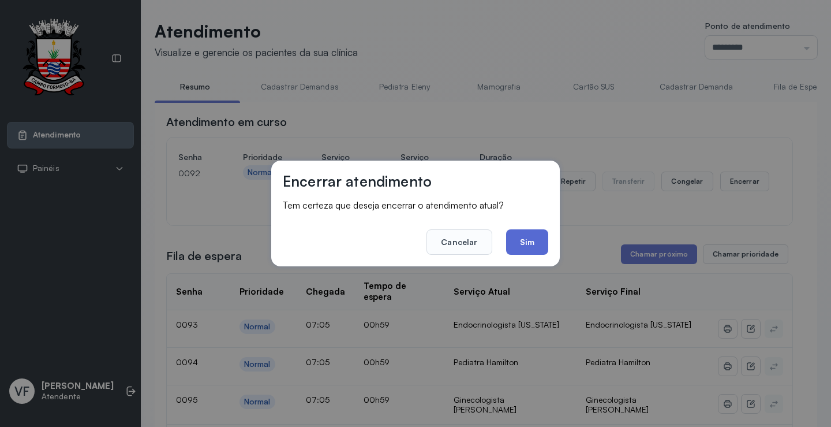
click at [542, 234] on button "Sim" at bounding box center [527, 241] width 42 height 25
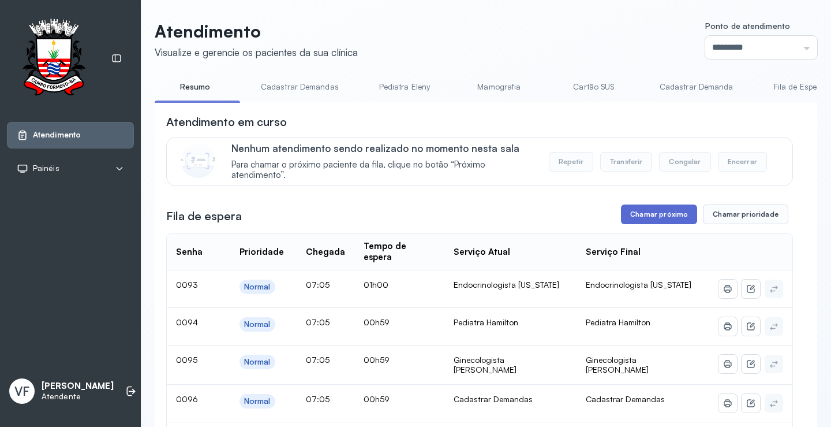
click at [647, 211] on button "Chamar próximo" at bounding box center [659, 214] width 76 height 20
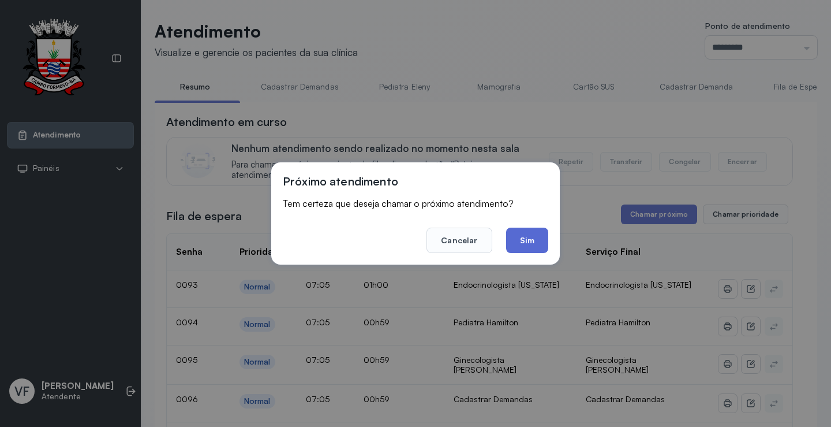
click at [513, 233] on button "Sim" at bounding box center [527, 239] width 42 height 25
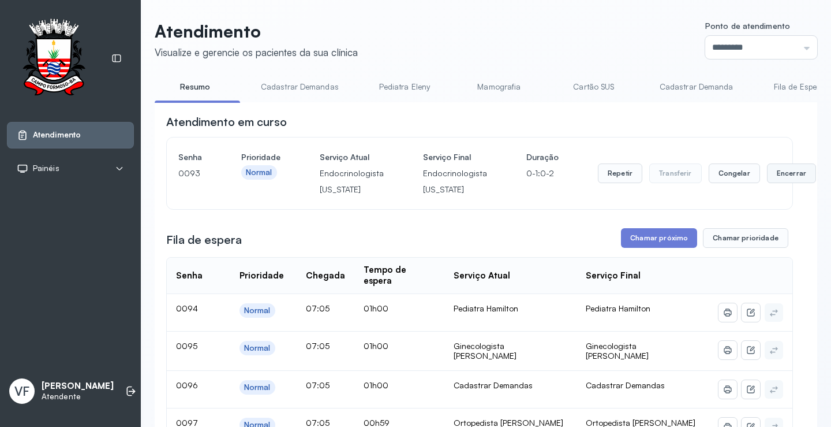
click at [777, 173] on button "Encerrar" at bounding box center [791, 173] width 49 height 20
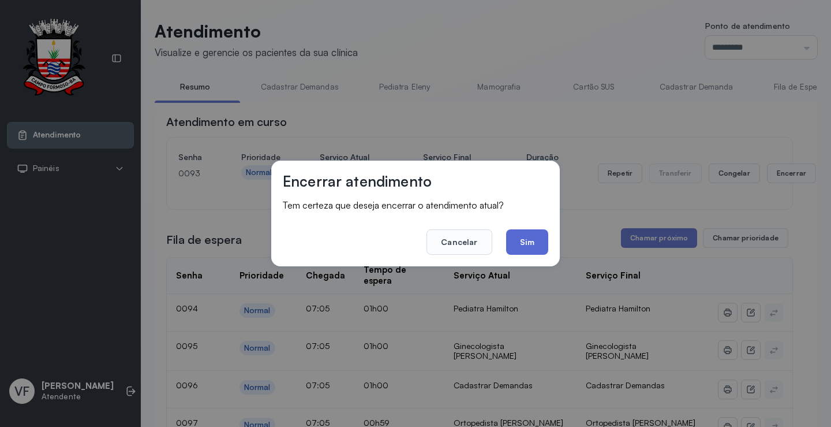
click at [518, 240] on button "Sim" at bounding box center [527, 241] width 42 height 25
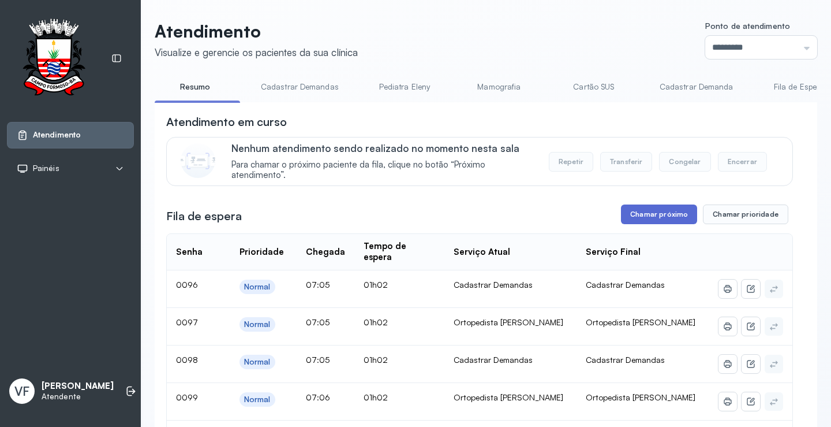
click at [656, 214] on button "Chamar próximo" at bounding box center [659, 214] width 76 height 20
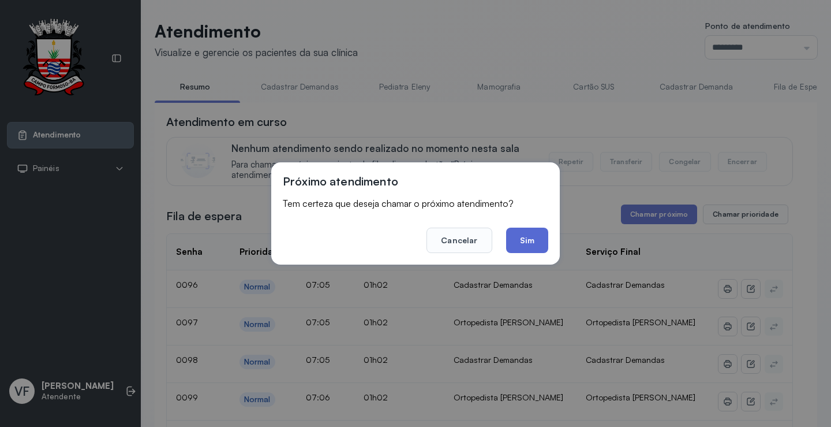
click at [531, 240] on button "Sim" at bounding box center [527, 239] width 42 height 25
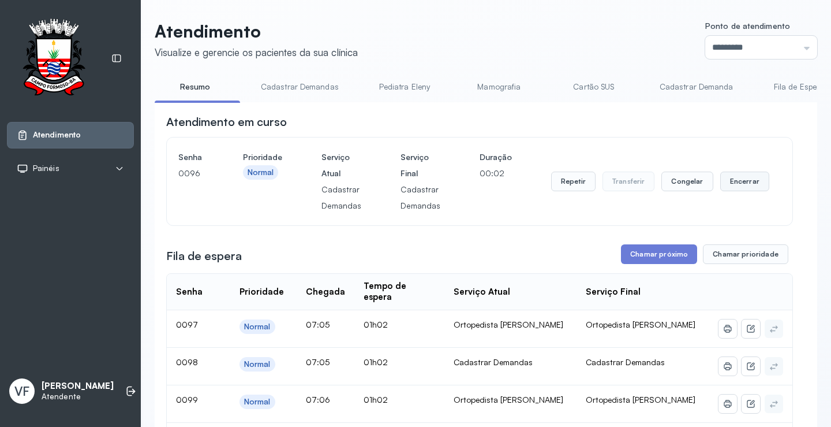
click at [733, 176] on button "Encerrar" at bounding box center [745, 181] width 49 height 20
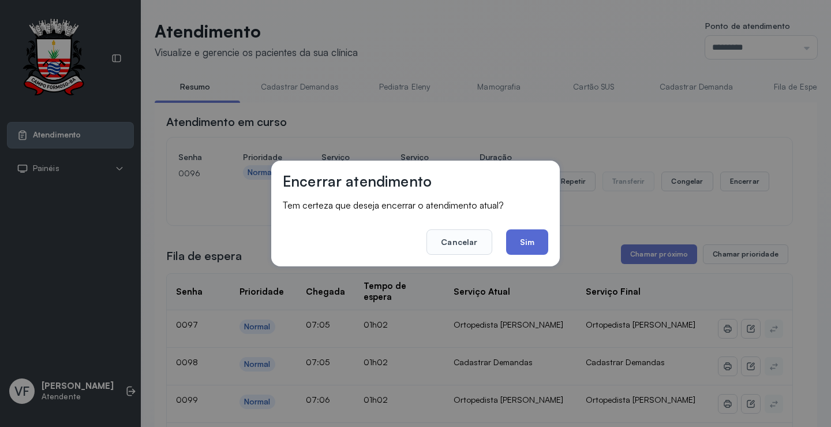
click at [523, 240] on button "Sim" at bounding box center [527, 241] width 42 height 25
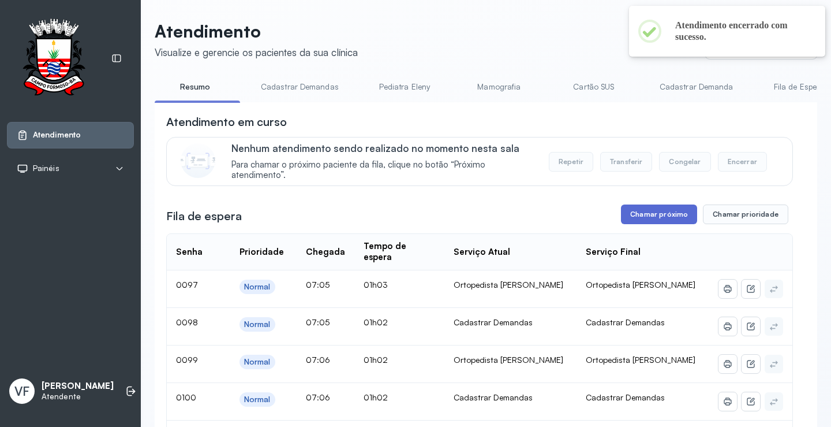
click at [667, 214] on button "Chamar próximo" at bounding box center [659, 214] width 76 height 20
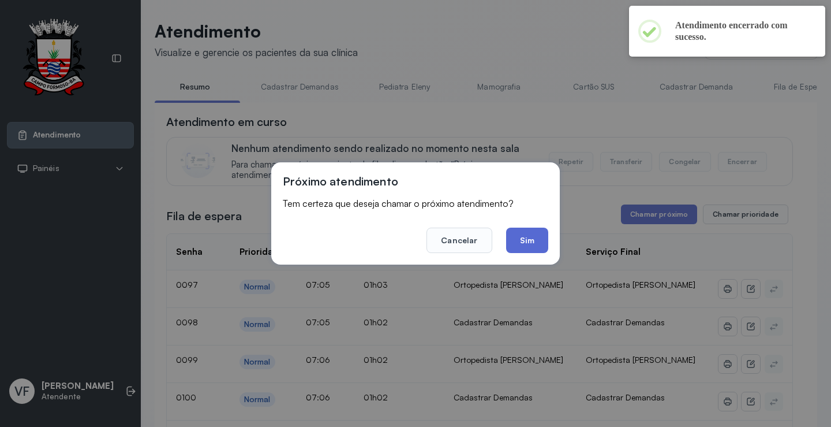
click at [535, 233] on button "Sim" at bounding box center [527, 239] width 42 height 25
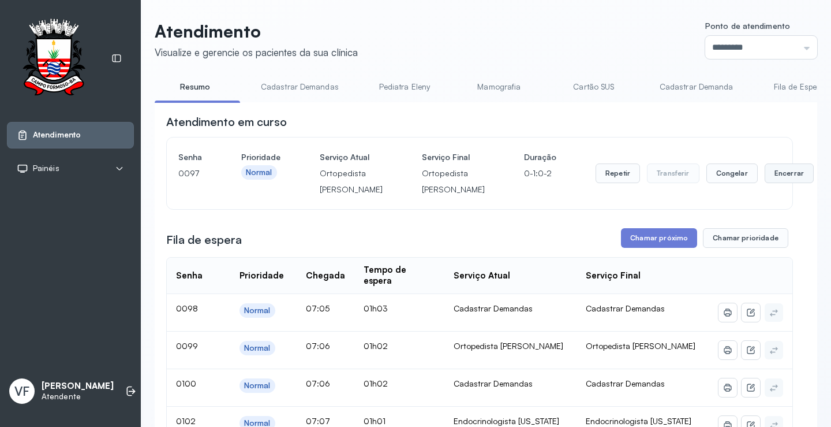
click at [765, 180] on button "Encerrar" at bounding box center [789, 173] width 49 height 20
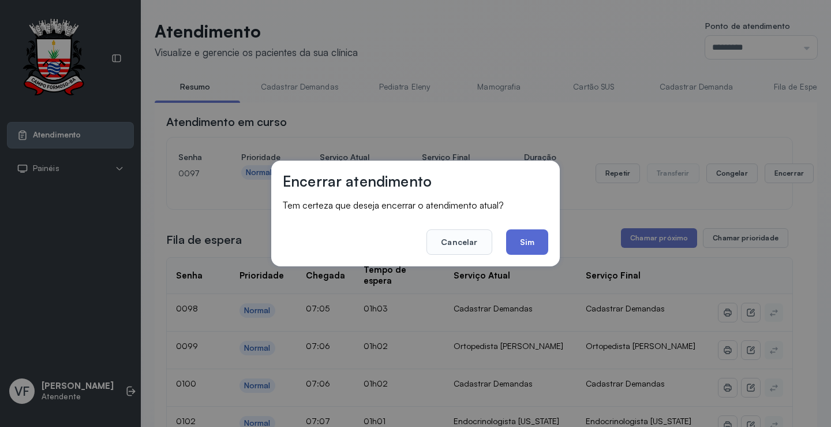
click at [517, 238] on button "Sim" at bounding box center [527, 241] width 42 height 25
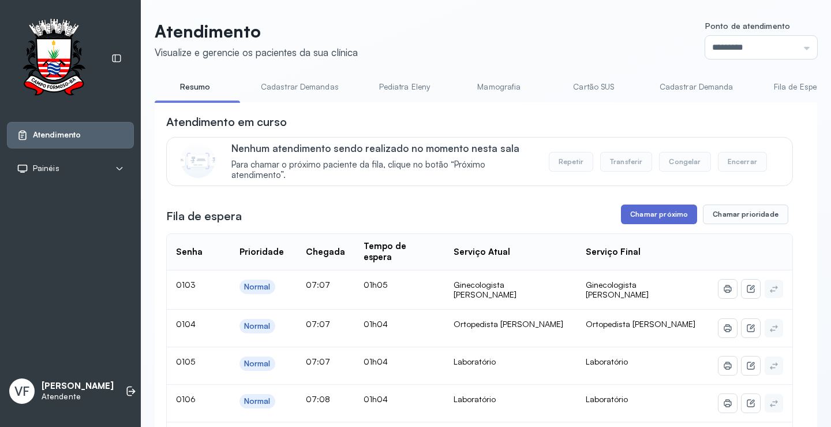
click at [647, 215] on button "Chamar próximo" at bounding box center [659, 214] width 76 height 20
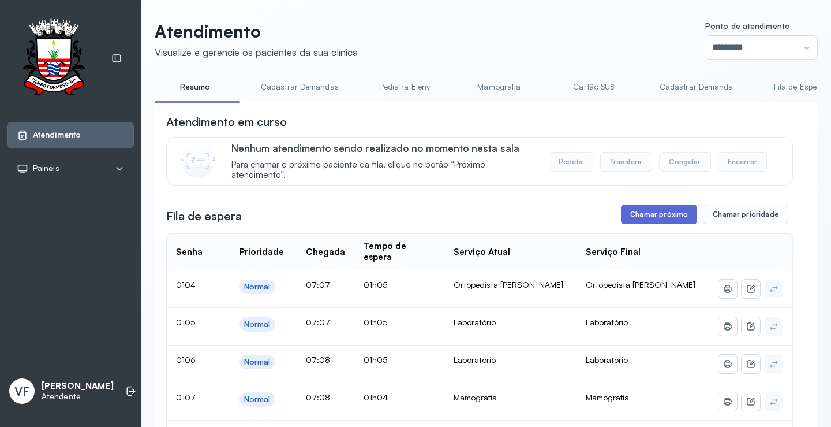
click at [640, 214] on button "Chamar próximo" at bounding box center [659, 214] width 76 height 20
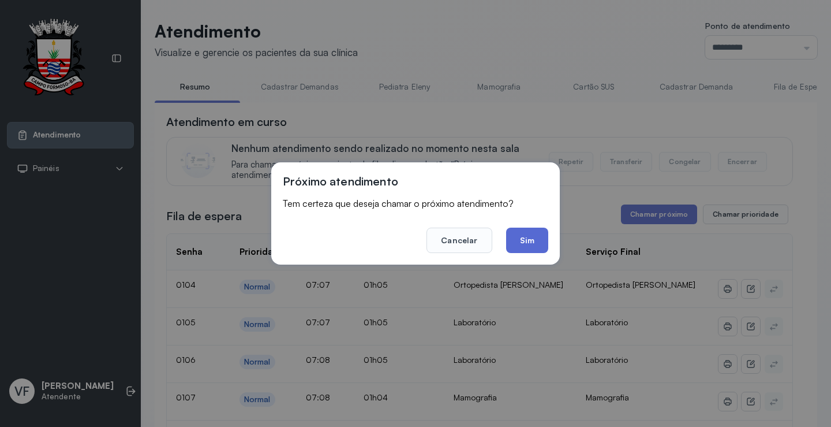
click at [533, 239] on button "Sim" at bounding box center [527, 239] width 42 height 25
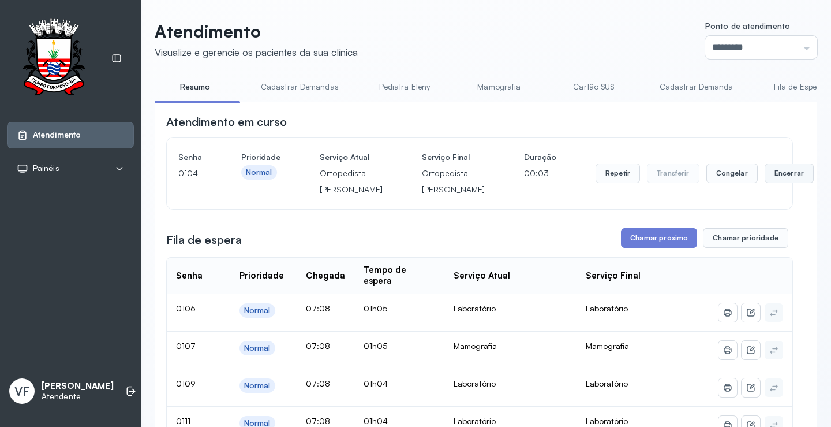
click at [765, 180] on button "Encerrar" at bounding box center [789, 173] width 49 height 20
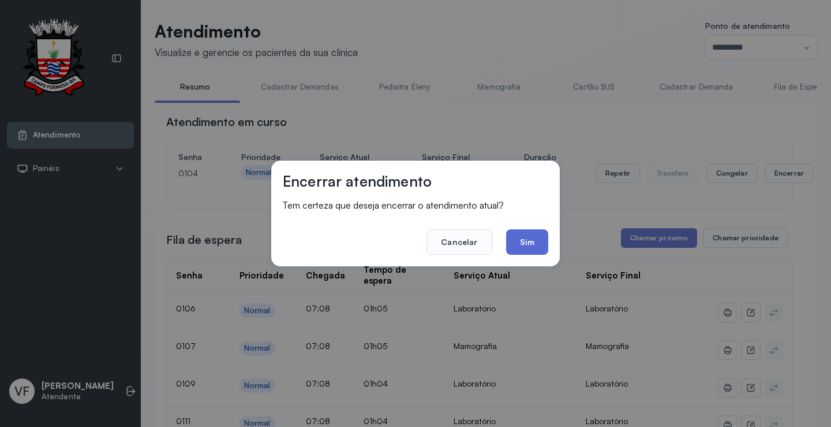
click at [528, 240] on button "Sim" at bounding box center [527, 241] width 42 height 25
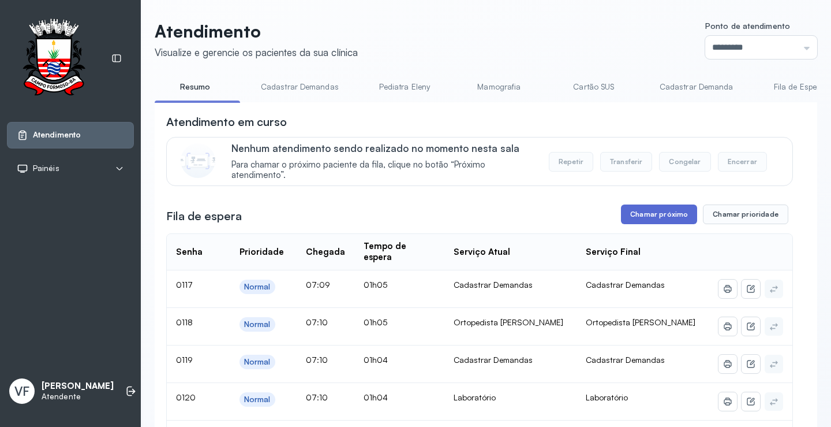
click at [662, 213] on button "Chamar próximo" at bounding box center [659, 214] width 76 height 20
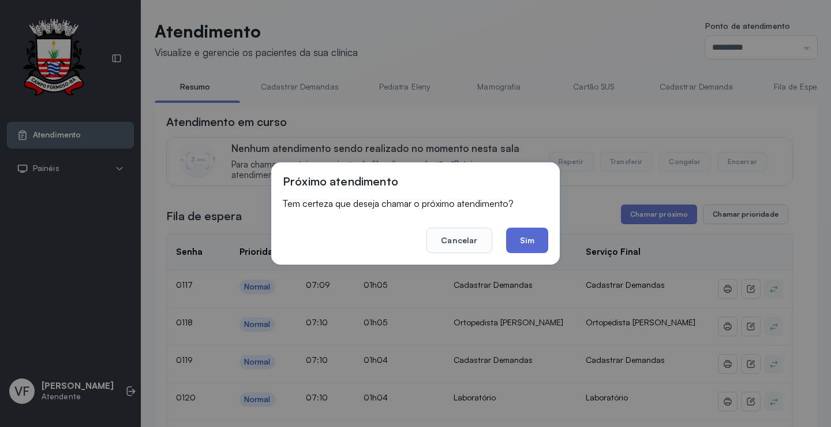
click at [531, 237] on button "Sim" at bounding box center [527, 239] width 42 height 25
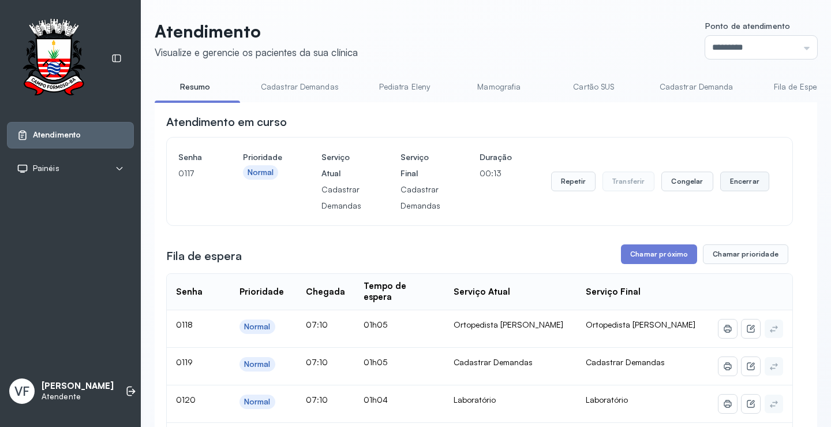
click at [740, 176] on button "Encerrar" at bounding box center [745, 181] width 49 height 20
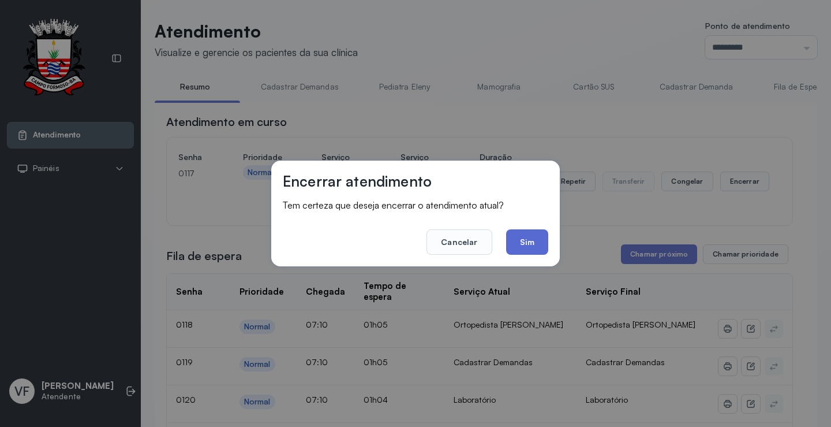
click at [523, 233] on button "Sim" at bounding box center [527, 241] width 42 height 25
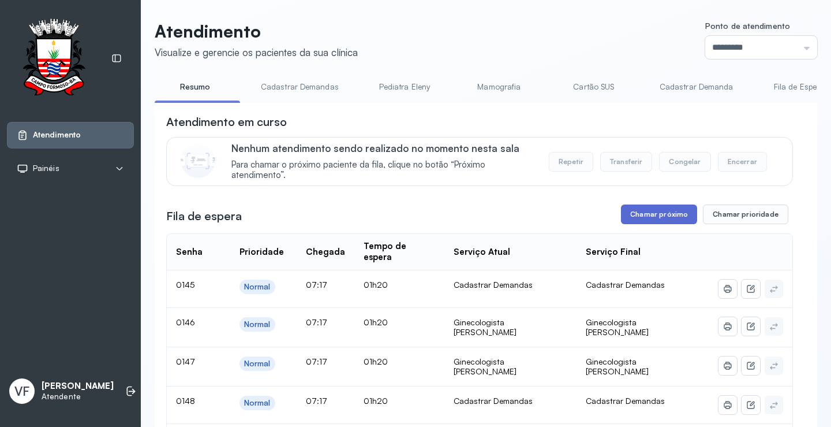
click at [658, 218] on button "Chamar próximo" at bounding box center [659, 214] width 76 height 20
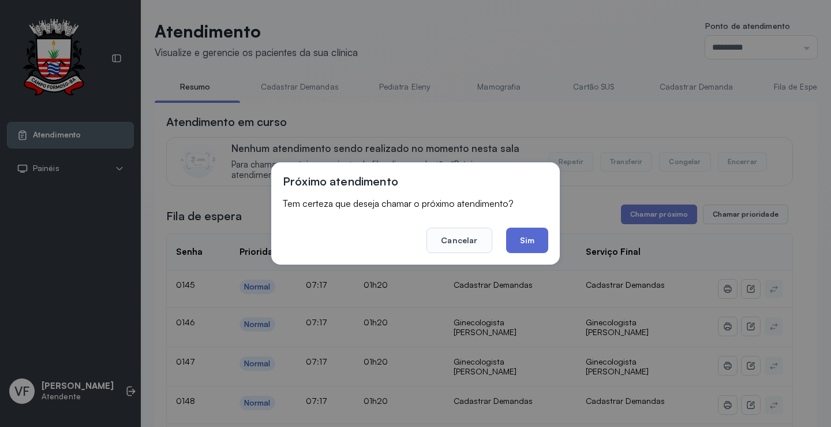
click at [518, 237] on button "Sim" at bounding box center [527, 239] width 42 height 25
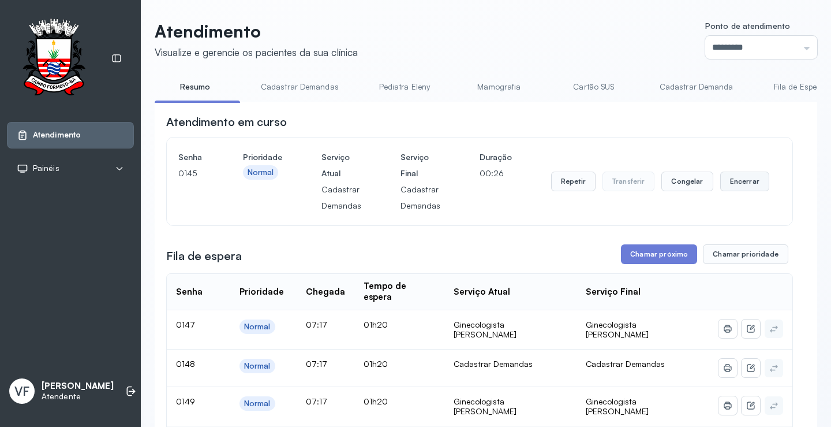
click at [730, 183] on button "Encerrar" at bounding box center [745, 181] width 49 height 20
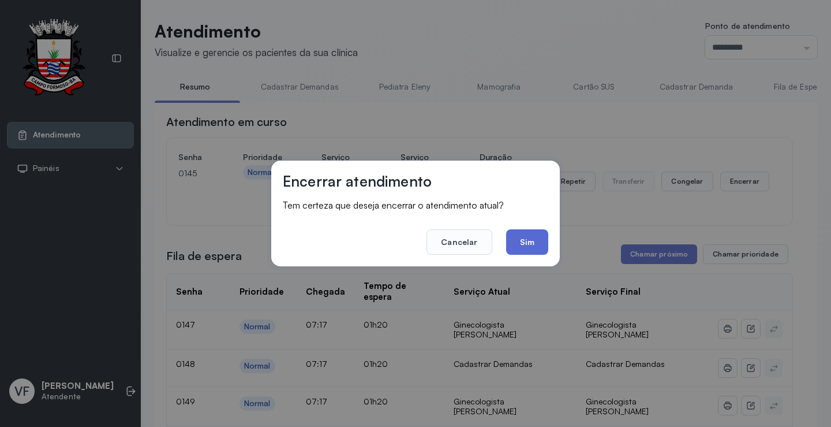
click at [525, 237] on button "Sim" at bounding box center [527, 241] width 42 height 25
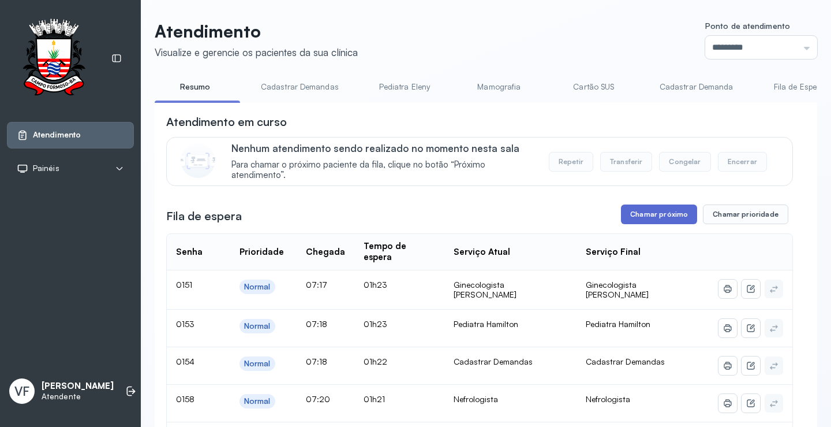
click at [658, 216] on button "Chamar próximo" at bounding box center [659, 214] width 76 height 20
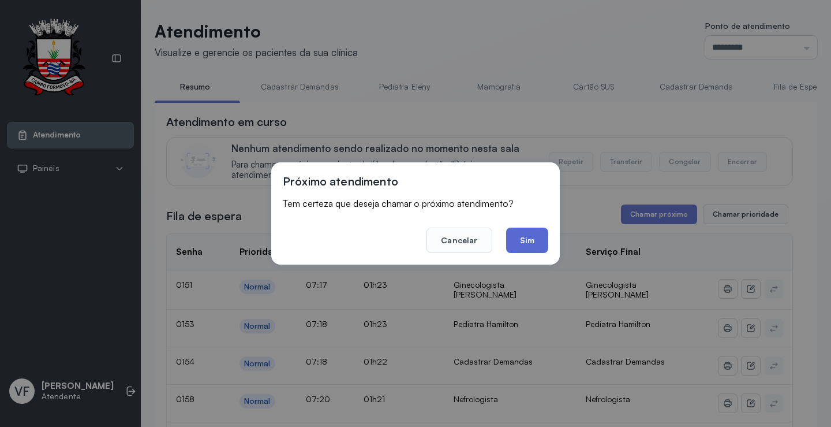
click at [528, 239] on button "Sim" at bounding box center [527, 239] width 42 height 25
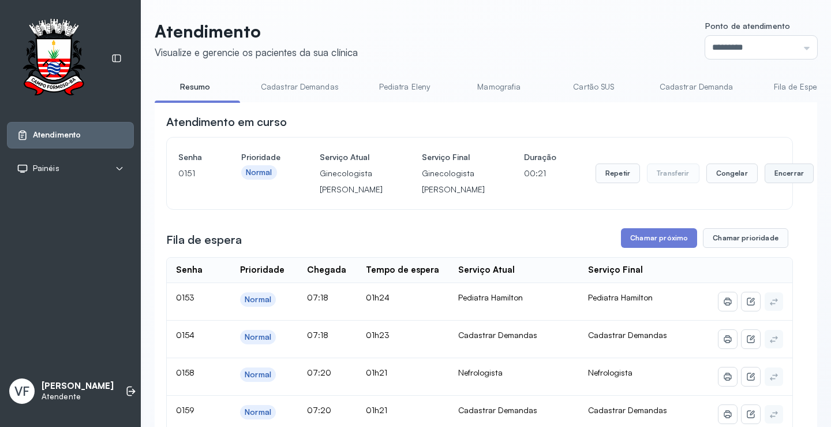
click at [765, 181] on button "Encerrar" at bounding box center [789, 173] width 49 height 20
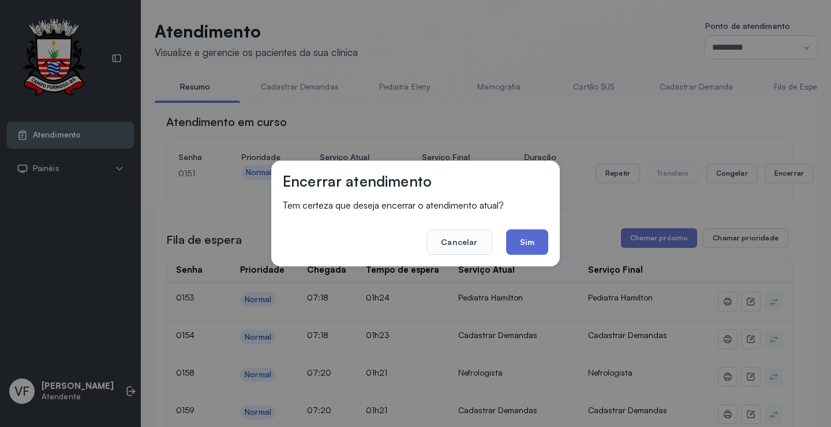
click at [528, 241] on button "Sim" at bounding box center [527, 241] width 42 height 25
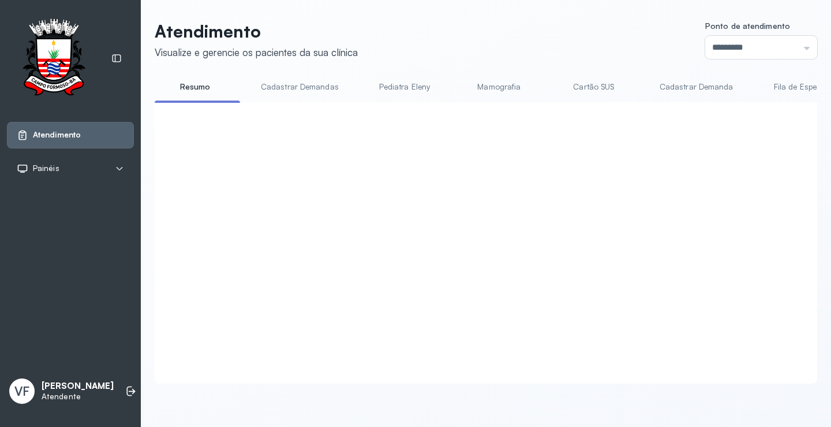
click button "Chamar próximo"
click button "Sim"
click button "Encerrar"
click button "Sim"
click button "Chamar próximo"
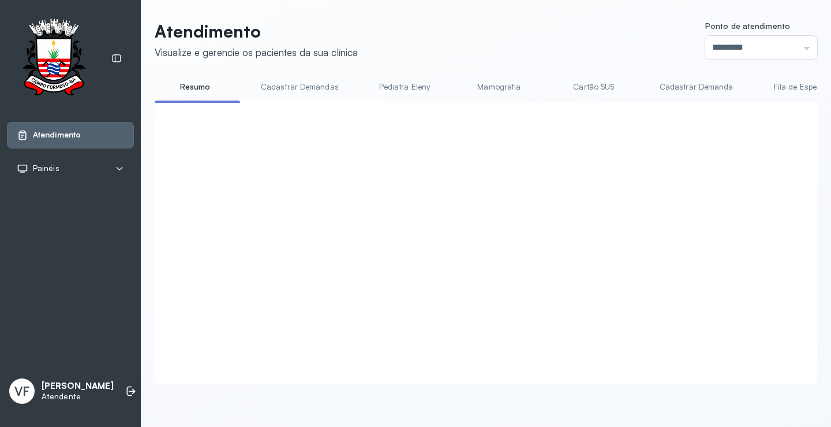
click button "Sim"
click button "Encerrar"
click button "Sim"
click button "Chamar próximo"
click button "Sim"
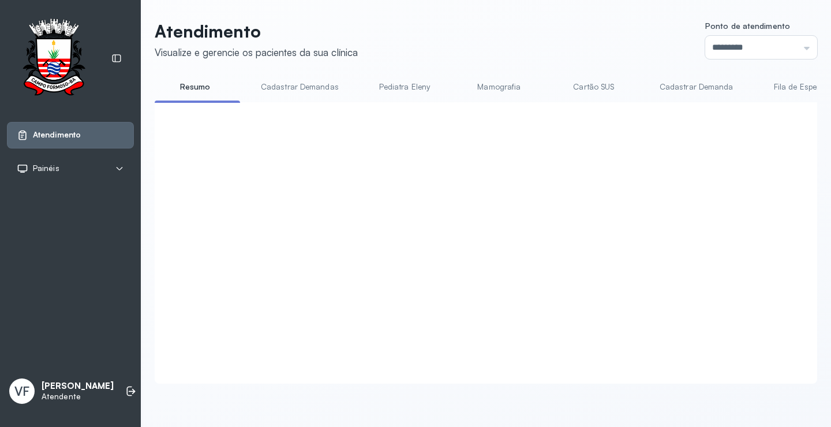
click button "Encerrar"
click button "Sim"
click button "Chamar próximo"
click button "Sim"
click button "Encerrar"
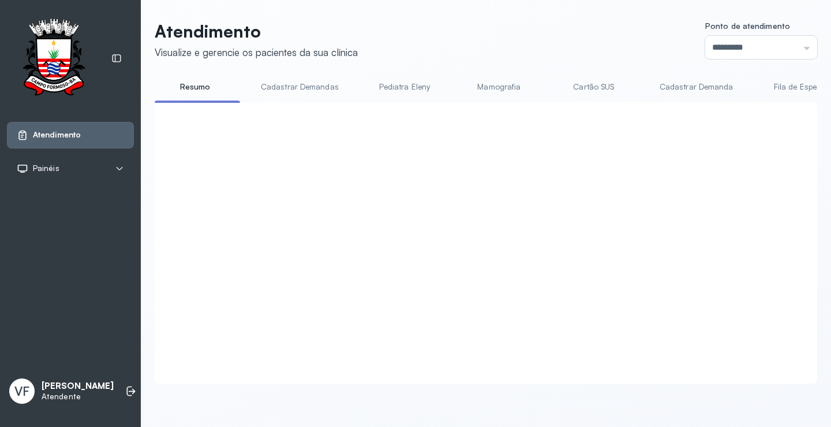
click button "Sim"
click button "Chamar próximo"
click button "Sim"
click button "Encerrar"
click button "Sim"
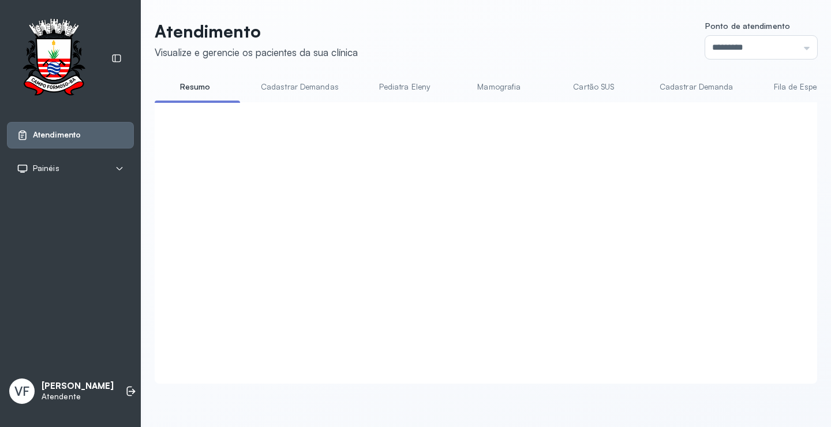
click button "Chamar próximo"
click button "Sim"
click button "Encerrar"
click button "Sim"
click button "Chamar próximo"
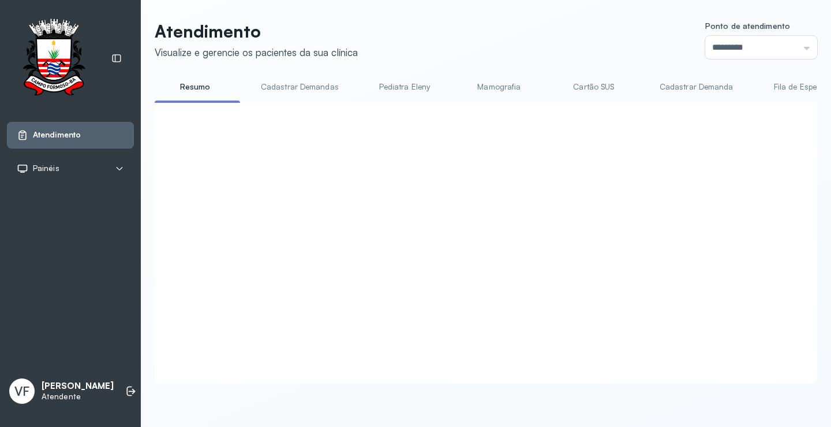
click button "Sim"
click button "Encerrar"
click button "Sim"
click button "Chamar próximo"
click button "Sim"
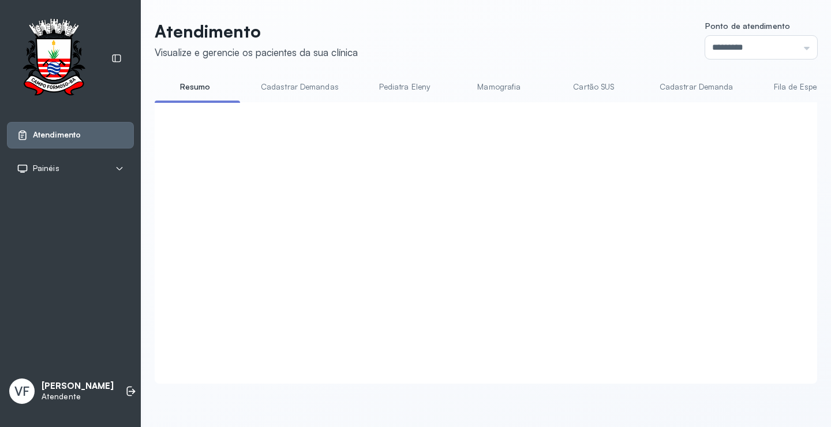
click button "Encerrar"
click button "Sim"
click button "Chamar próximo"
click button "Sim"
click button "Encerrar"
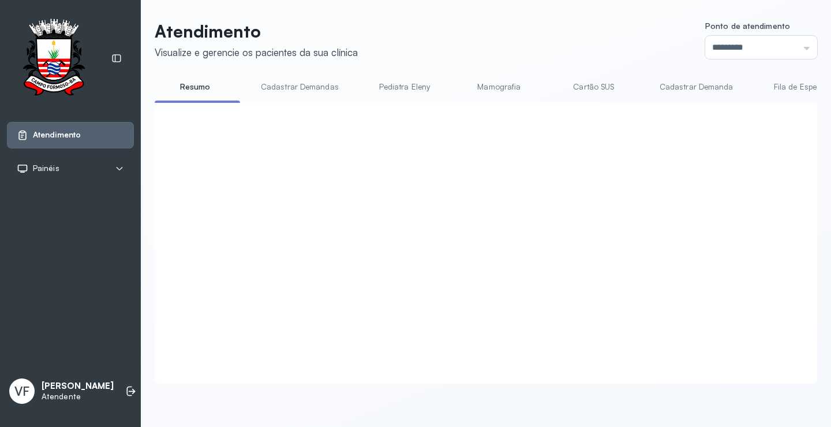
click button "Sim"
click button "Chamar próximo"
click button "Sim"
click button "Encerrar"
click button "Sim"
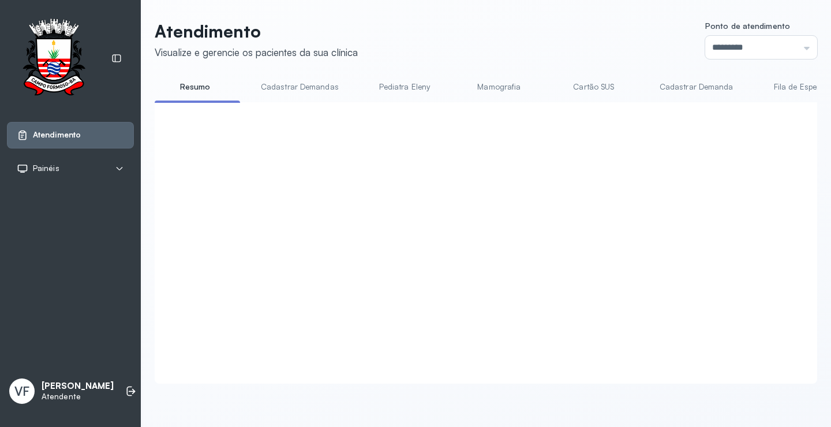
click button "Chamar próximo"
click button "Sim"
click button "Encerrar"
click button "Sim"
click button "Chamar próximo"
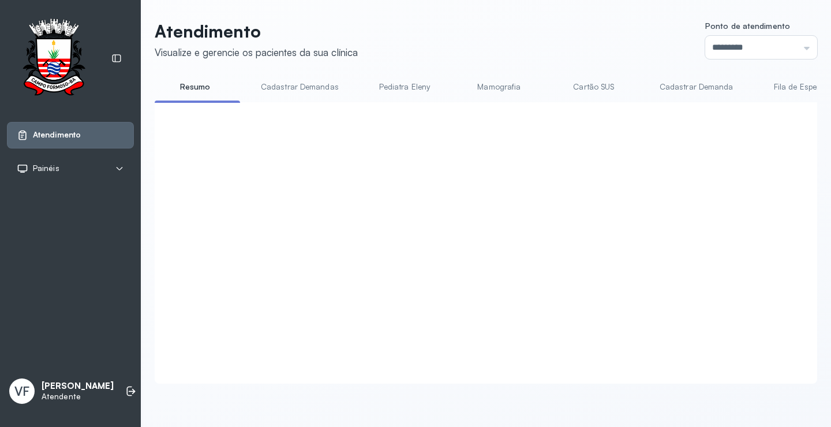
click button "Sim"
click button "Encerrar"
click button "Sim"
click button "Chamar próximo"
click button "Sim"
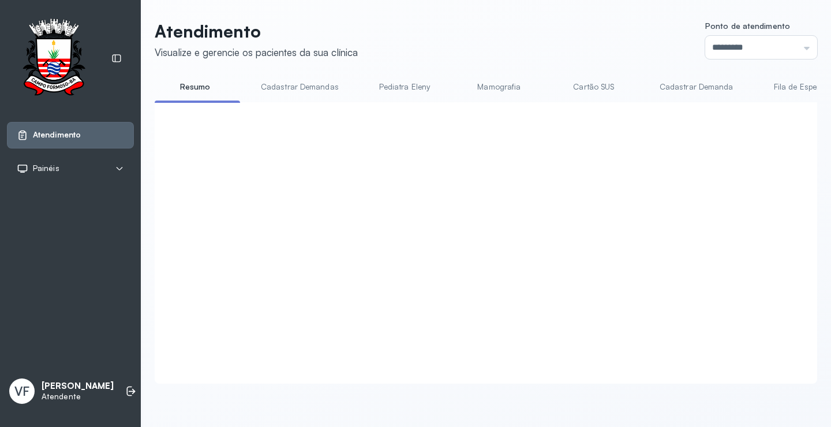
click button "Encerrar"
click button "Sim"
click button "Chamar próximo"
click button "Sim"
click button "Encerrar"
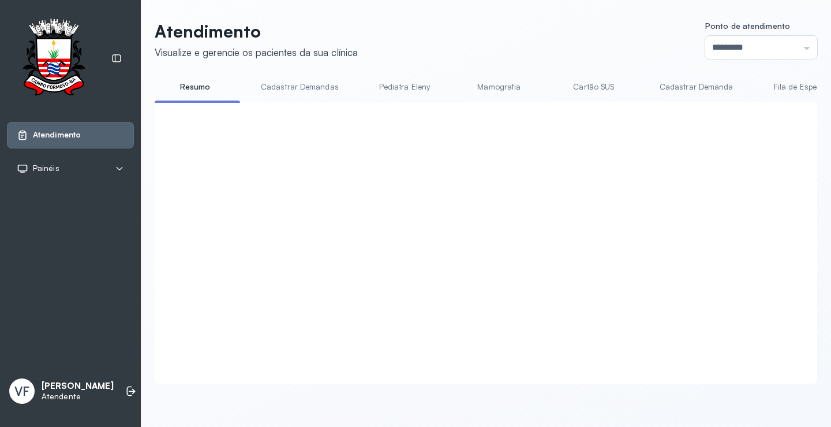
click button "Sim"
click button "Chamar próximo"
click button "Sim"
click button "Encerrar"
click button "Sim"
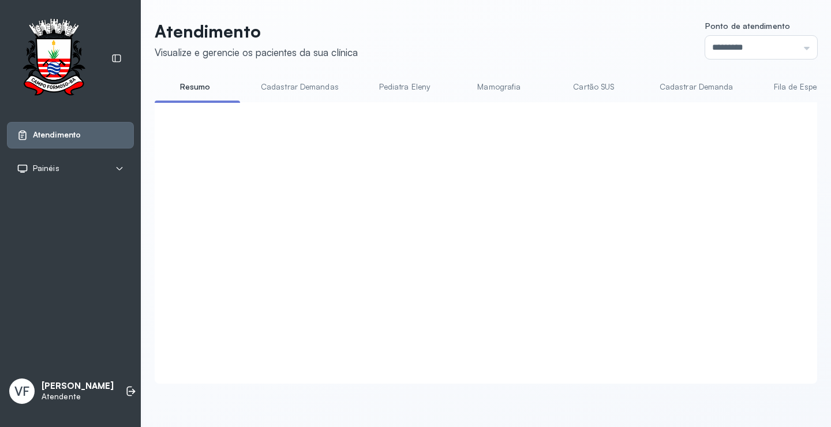
click button "Chamar próximo"
click button "Sim"
click button "Encerrar"
click button "Sim"
click button "Chamar próximo"
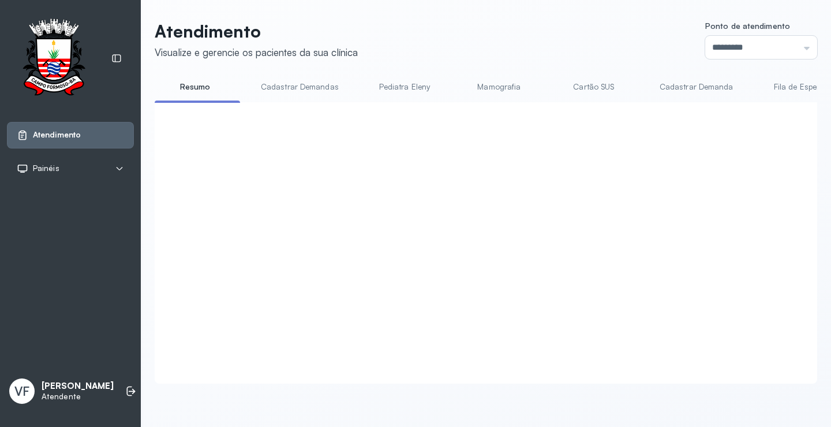
click button "Sim"
click button "Encerrar"
click button "Sim"
click button "Chamar prioridade"
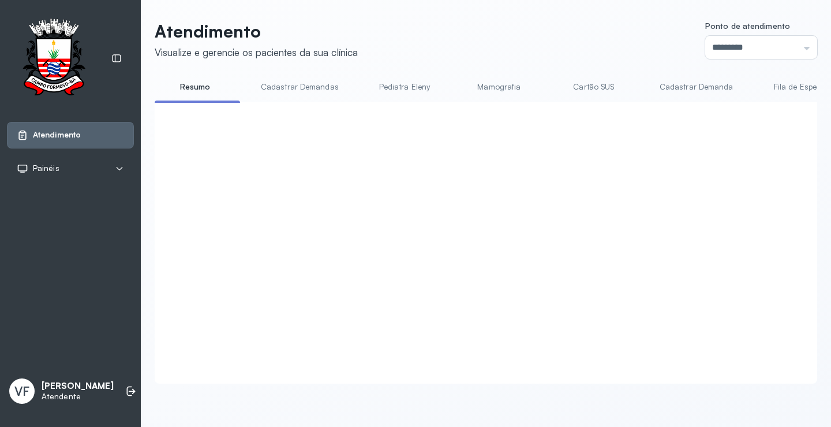
click button "Sim"
click button "Encerrar"
click button "Sim"
click button "Chamar próximo"
click button "Sim"
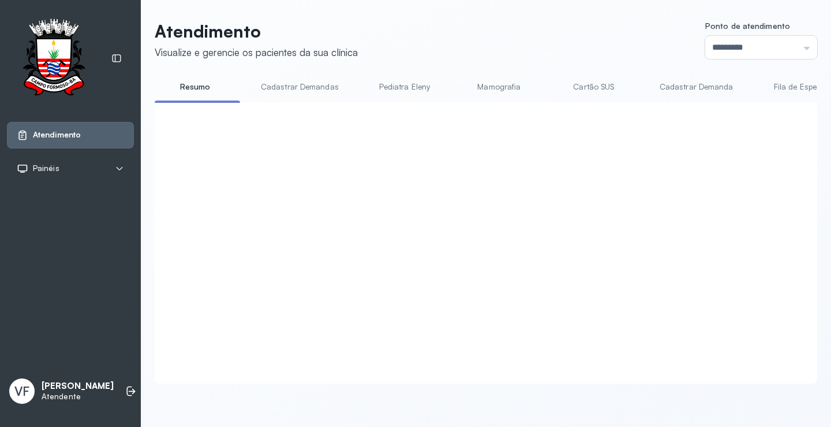
scroll to position [1, 0]
click at [734, 124] on div at bounding box center [479, 229] width 627 height 230
click button "Encerrar"
click button "Sim"
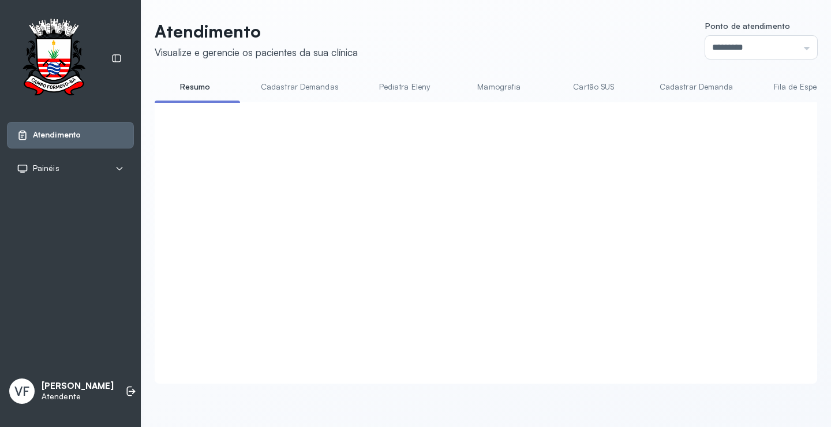
click button "Chamar próximo"
click button "Sim"
click button "Chamar próximo"
click button "Sim"
click button "Encerrar"
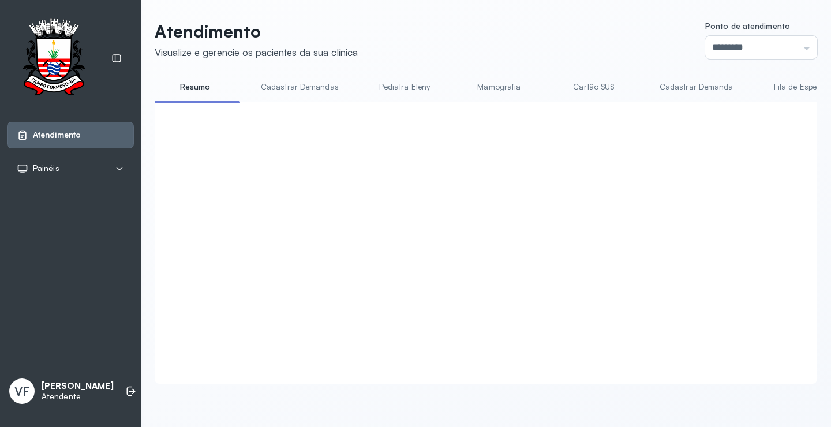
click button "Sim"
click button "Chamar próximo"
click button "Sim"
click button "Encerrar"
click button "Sim"
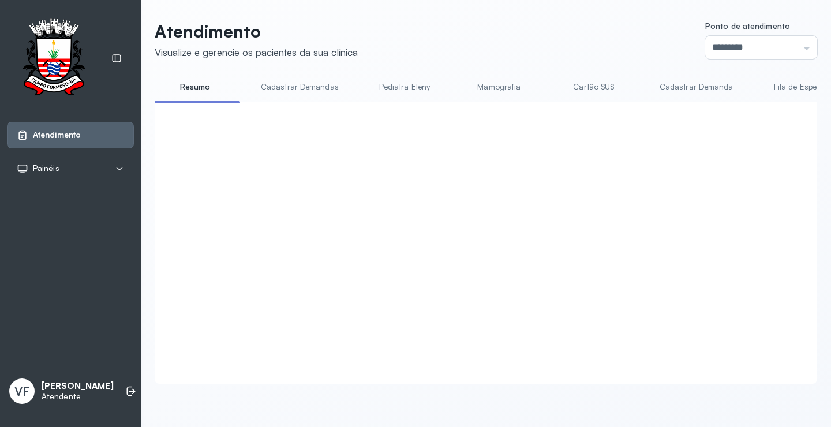
click button "Chamar próximo"
click at [527, 241] on div at bounding box center [479, 229] width 627 height 230
click button "Chamar próximo"
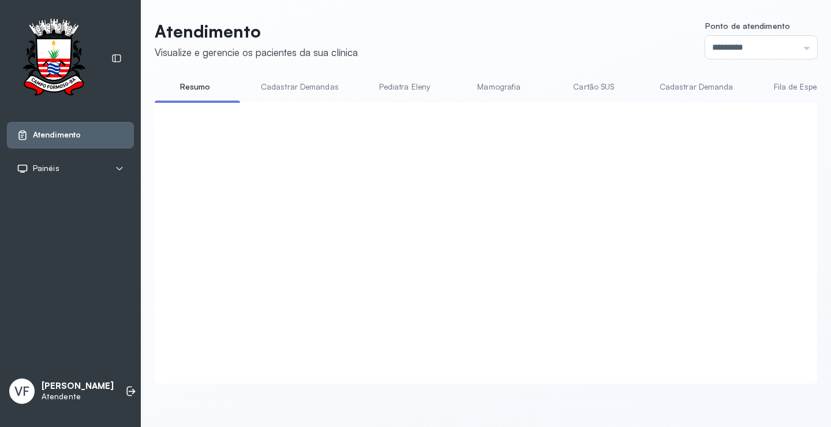
click button "Sim"
click button "Encerrar"
click button "Sim"
click button "Chamar próximo"
click button "Sim"
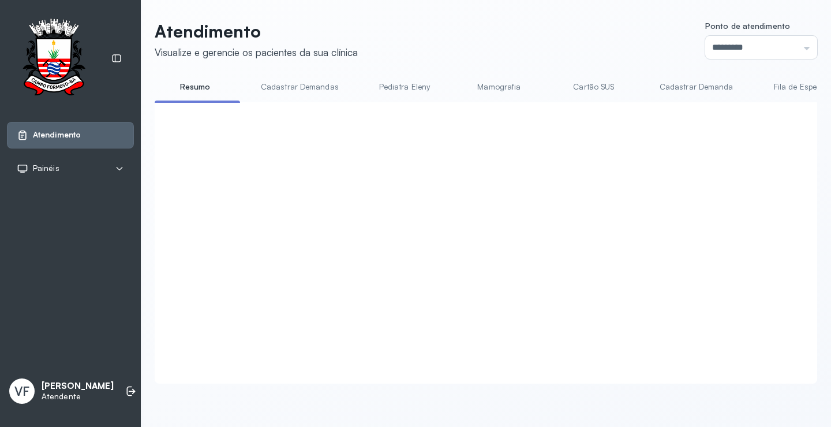
click button "Encerrar"
click button "Sim"
click button "Chamar próximo"
click button "Sim"
click button "Encerrar"
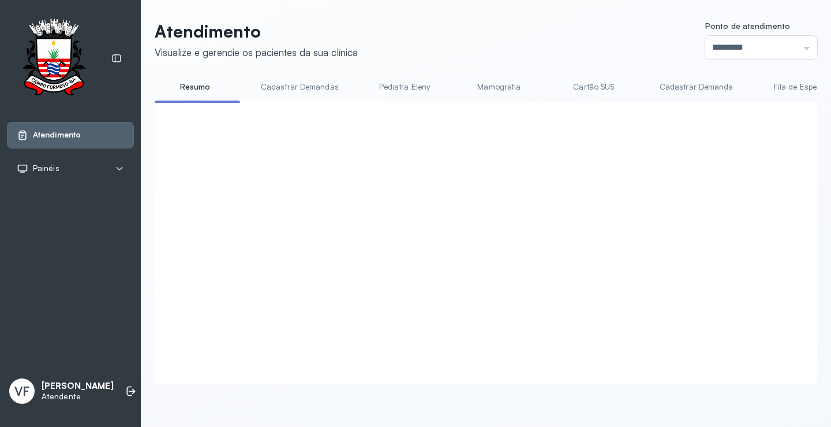
click button "Sim"
click button "Chamar próximo"
click button "Sim"
click button "Encerrar"
click button "Sim"
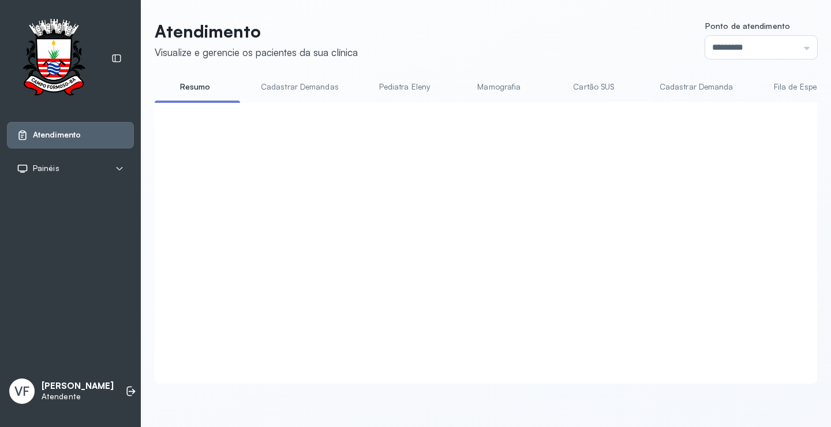
click button "Chamar próximo"
click button "Sim"
click button "Encerrar"
click button "Sim"
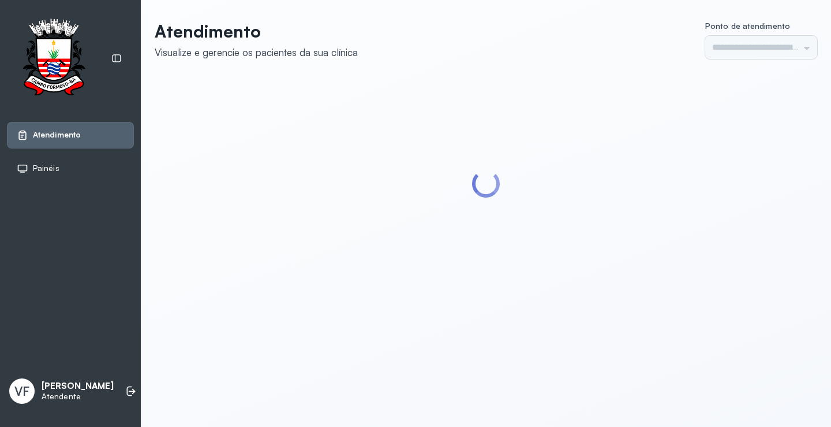
type input "*********"
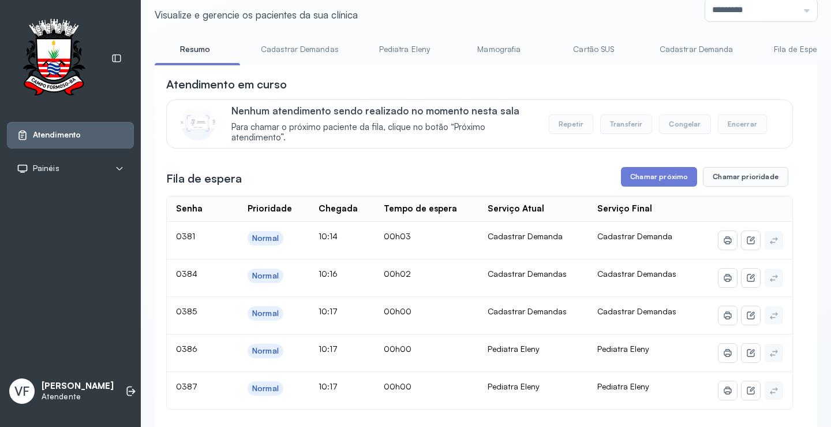
scroll to position [58, 0]
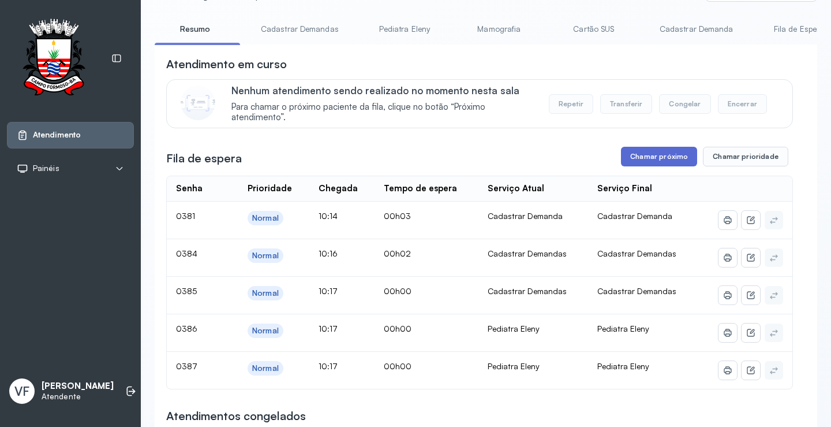
click at [654, 152] on button "Chamar próximo" at bounding box center [659, 157] width 76 height 20
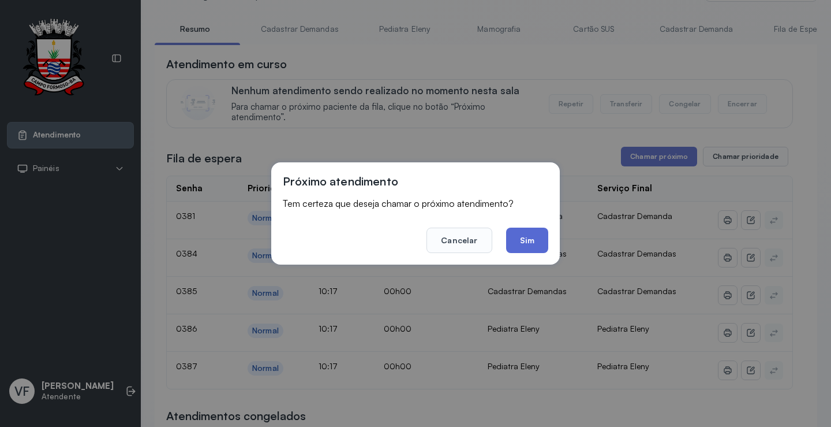
click at [532, 239] on button "Sim" at bounding box center [527, 239] width 42 height 25
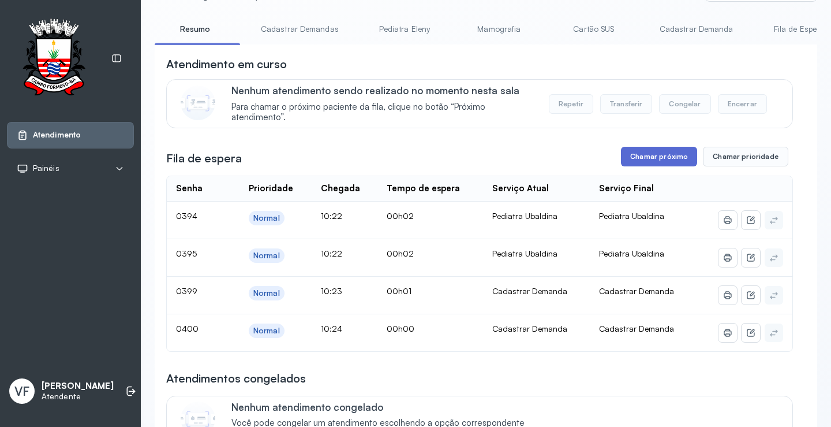
click at [652, 151] on button "Chamar próximo" at bounding box center [659, 157] width 76 height 20
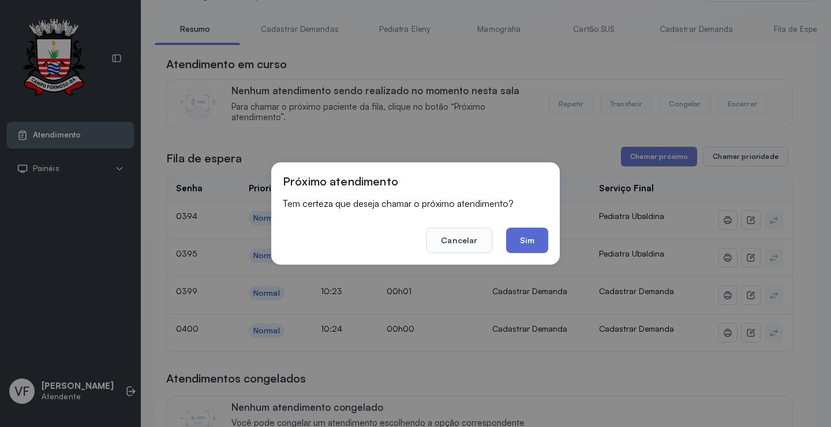
click at [529, 239] on button "Sim" at bounding box center [527, 239] width 42 height 25
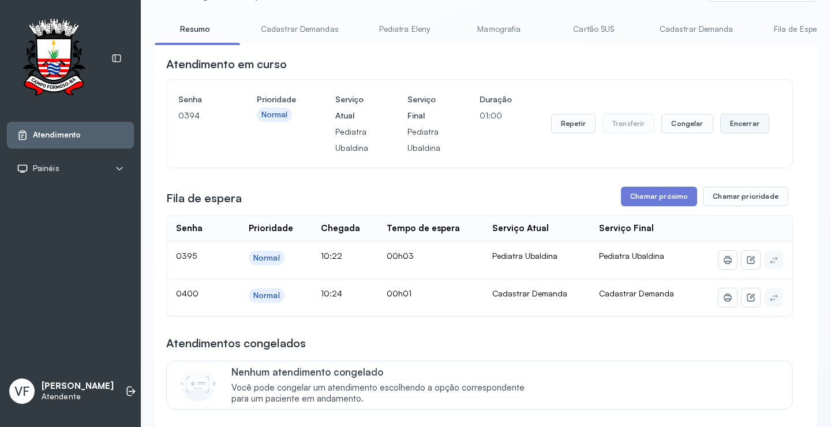
click at [740, 119] on button "Encerrar" at bounding box center [745, 124] width 49 height 20
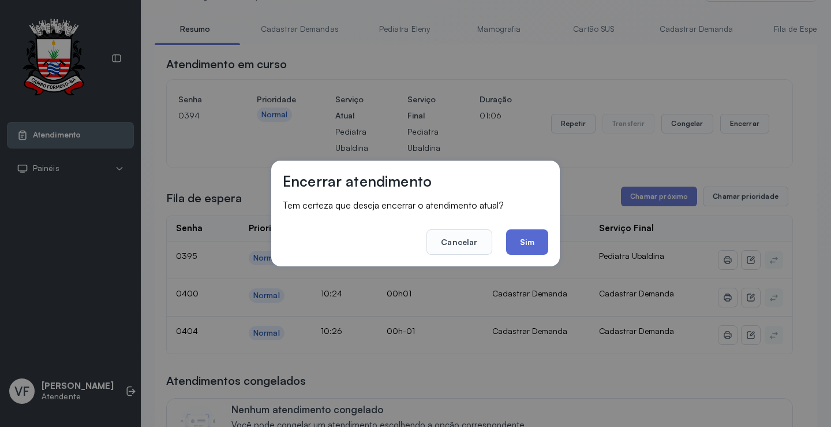
click at [535, 238] on button "Sim" at bounding box center [527, 241] width 42 height 25
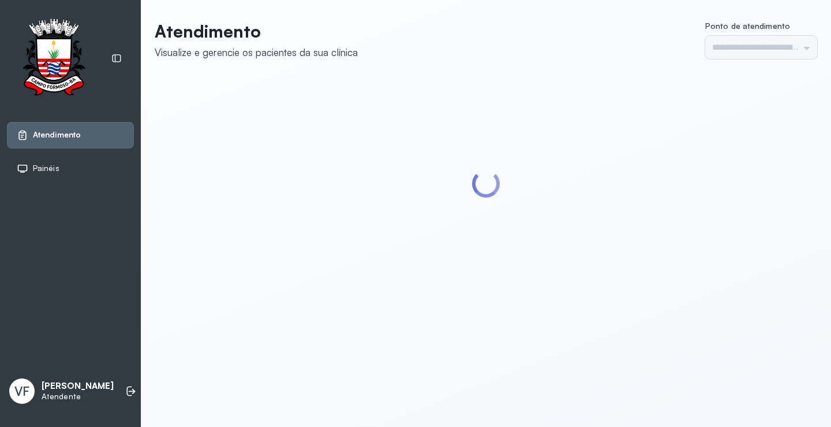
type input "*********"
